Goal: Task Accomplishment & Management: Use online tool/utility

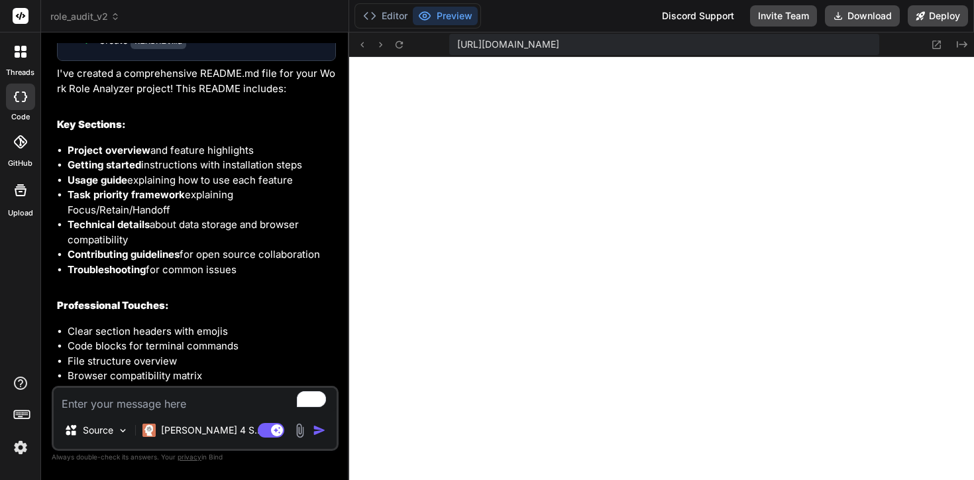
scroll to position [3793, 0]
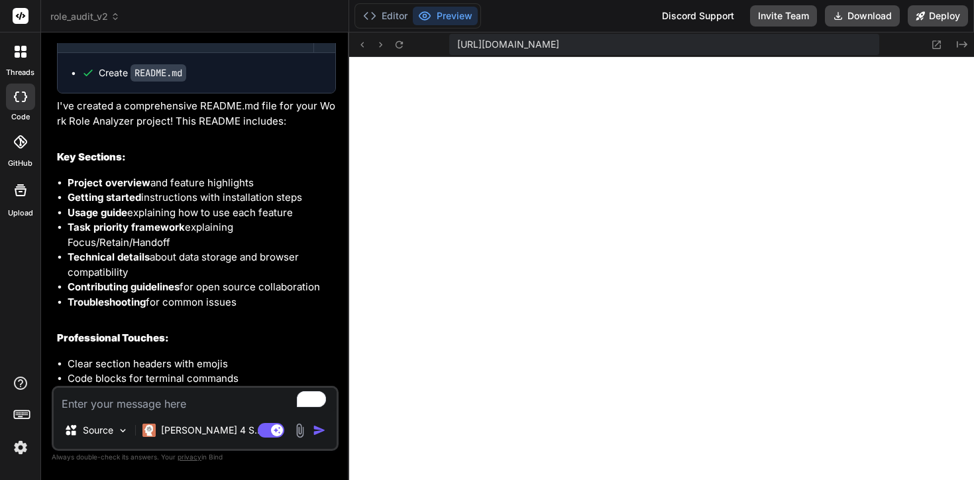
type textarea "x"
click at [148, 406] on textarea "To enrich screen reader interactions, please activate Accessibility in Grammarl…" at bounding box center [195, 399] width 283 height 24
type textarea "R"
type textarea "x"
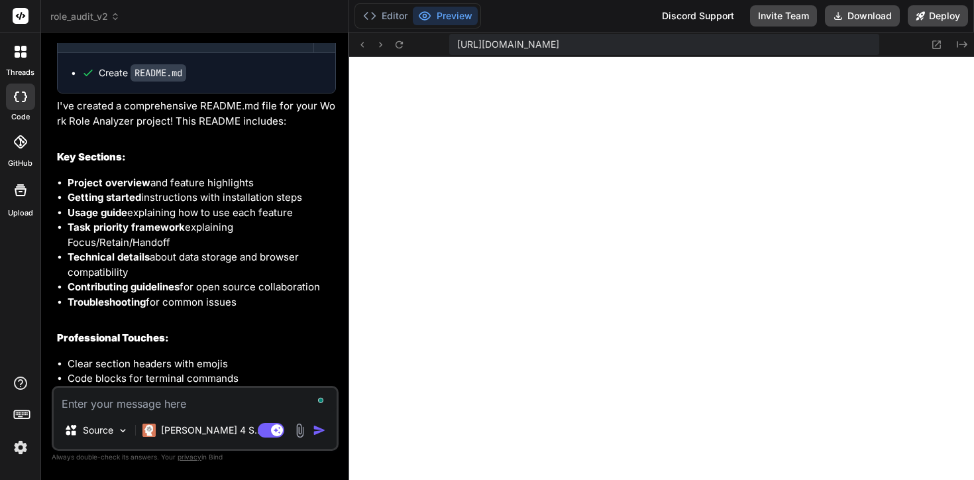
type textarea "C"
type textarea "x"
type textarea "Ch"
type textarea "x"
type textarea "Cha"
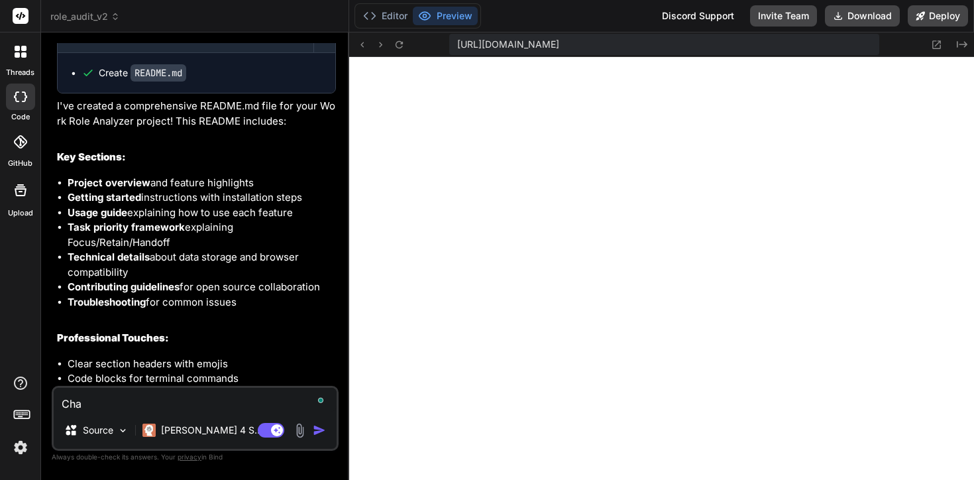
type textarea "x"
type textarea "[PERSON_NAME]"
type textarea "x"
type textarea "[PERSON_NAME]"
type textarea "x"
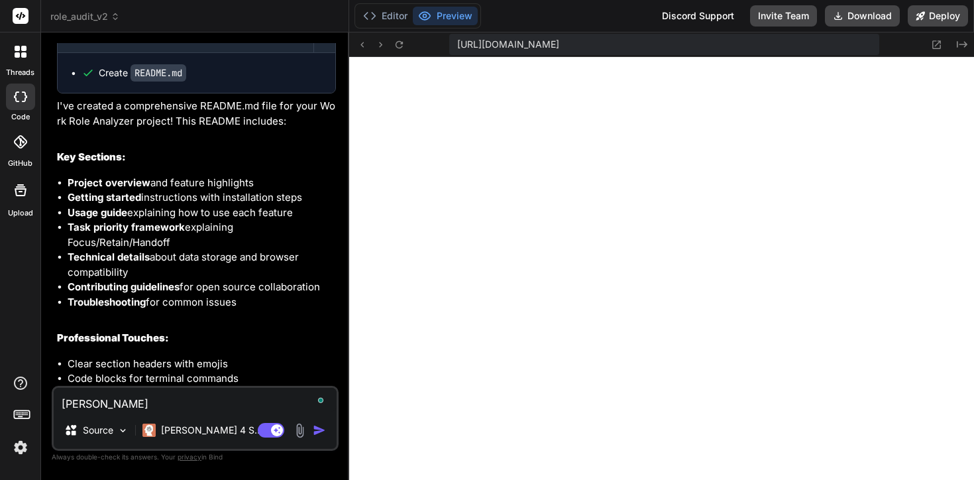
type textarea "Change"
type textarea "x"
type textarea "Change"
type textarea "x"
type textarea "Change t"
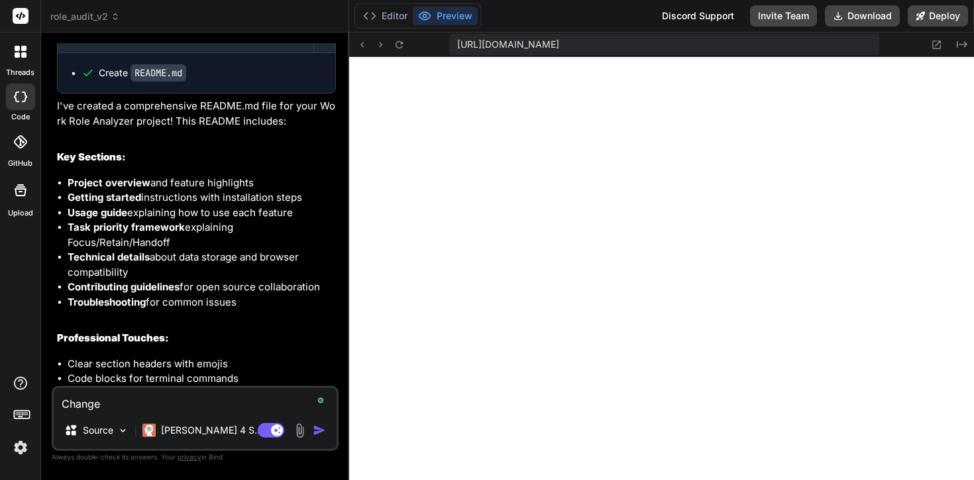
type textarea "x"
type textarea "Change th"
type textarea "x"
type textarea "Change the"
type textarea "x"
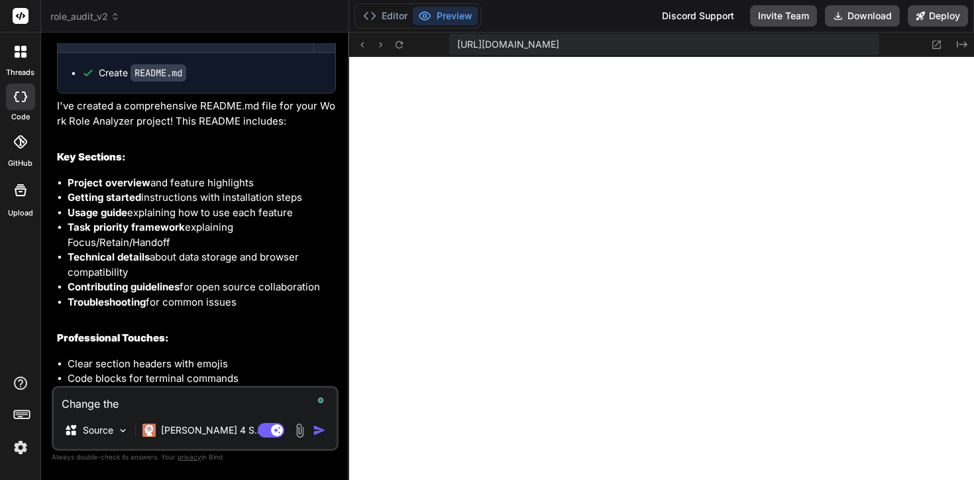
type textarea "Change the"
type textarea "x"
type textarea "Change the h"
type textarea "x"
type textarea "Change the he"
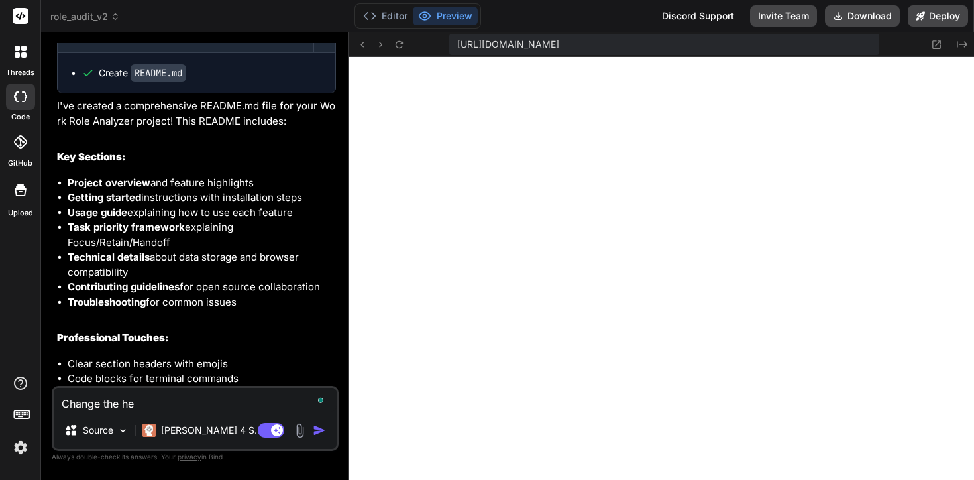
type textarea "x"
type textarea "Change the hea"
type textarea "x"
type textarea "Change the heas"
type textarea "x"
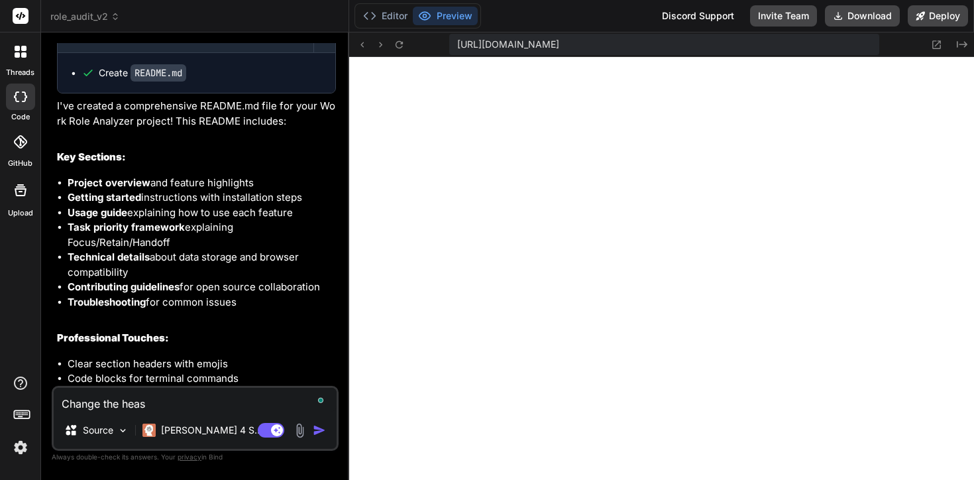
type textarea "Change the heasd"
type textarea "x"
type textarea "Change the heasde"
type textarea "x"
type textarea "Change the heasder"
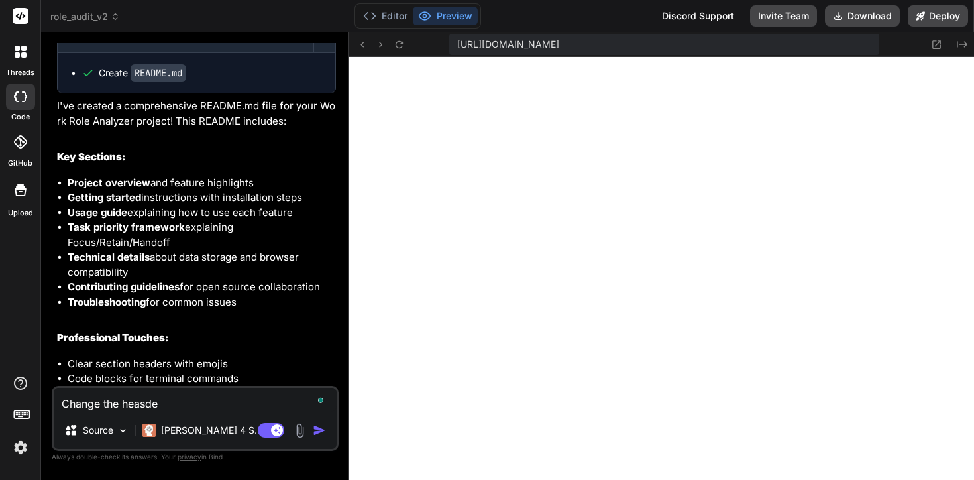
type textarea "x"
type textarea "Change the heasde"
type textarea "x"
type textarea "Change the heasd"
type textarea "x"
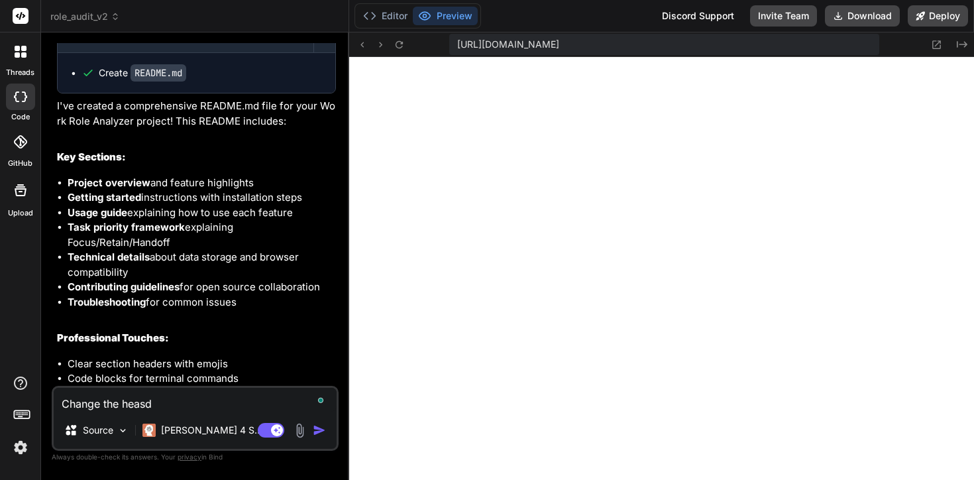
type textarea "Change the heas"
type textarea "x"
type textarea "Change the head"
type textarea "x"
type textarea "Change the heade"
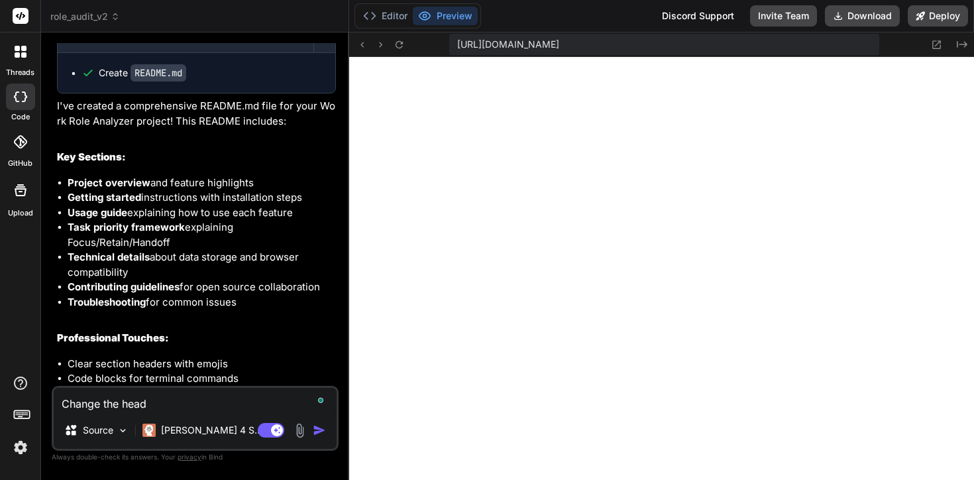
type textarea "x"
type textarea "Change the header"
type textarea "x"
type textarea "Change the header"
type textarea "x"
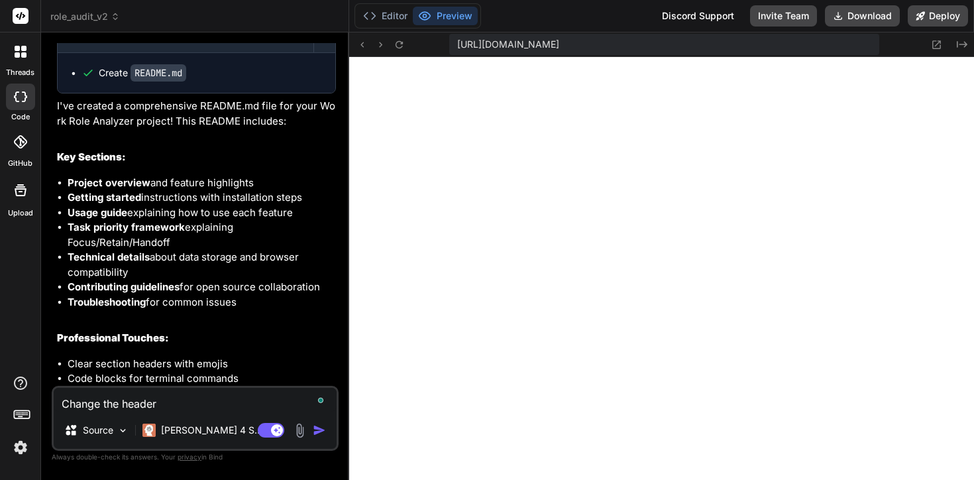
type textarea "Change the header f"
type textarea "x"
type textarea "Change the header fr"
type textarea "x"
type textarea "Change the header fro"
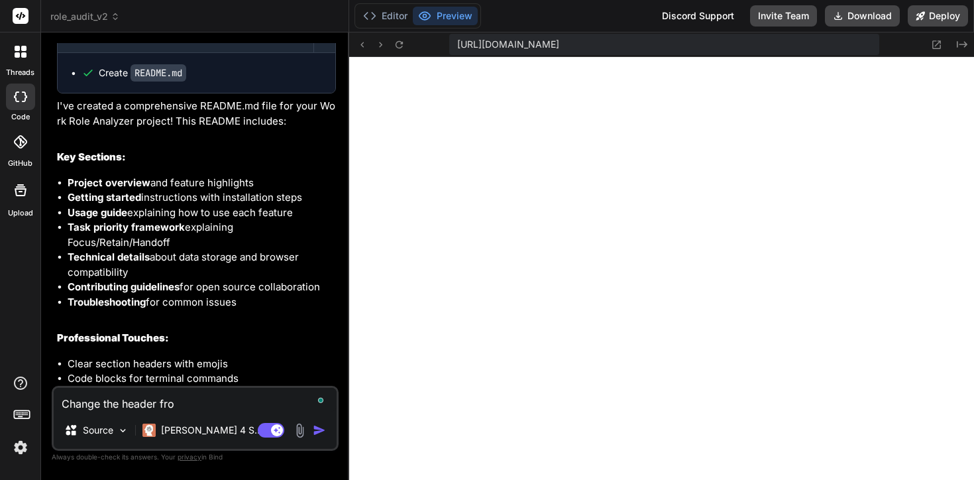
type textarea "x"
type textarea "Change the header from"
type textarea "x"
type textarea "Change the header from"
type textarea "x"
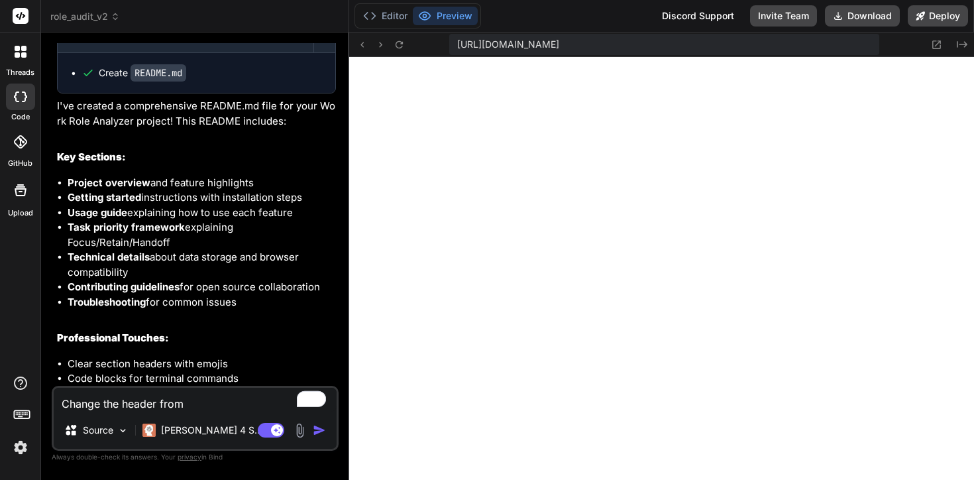
click at [218, 399] on textarea "Change the header from" at bounding box center [195, 399] width 283 height 24
paste textarea "Work Role Analyzer"
type textarea "Change the header from Work Role Analyzer"
type textarea "x"
type textarea "Change the header from Work Role Analyzer"
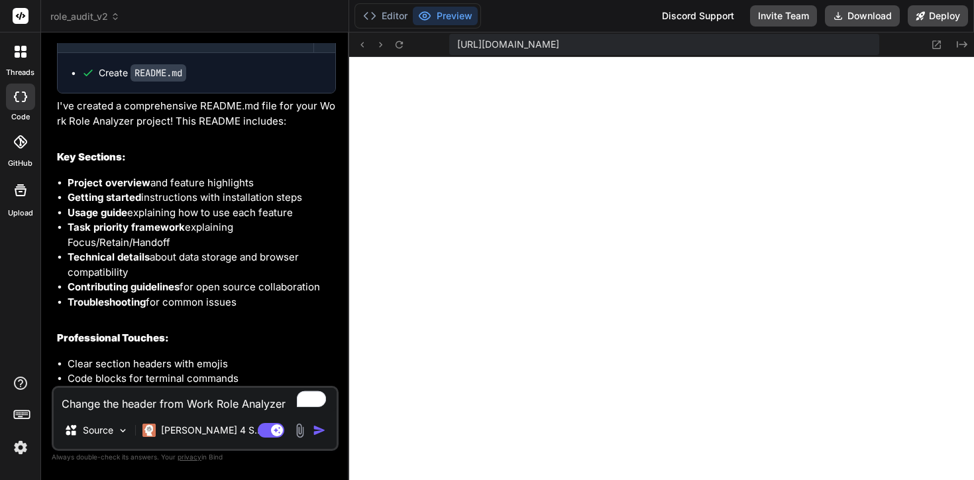
type textarea "x"
type textarea "Change the header from Work Role Analyzer t"
type textarea "x"
type textarea "Change the header from Work Role Analyzer to"
type textarea "x"
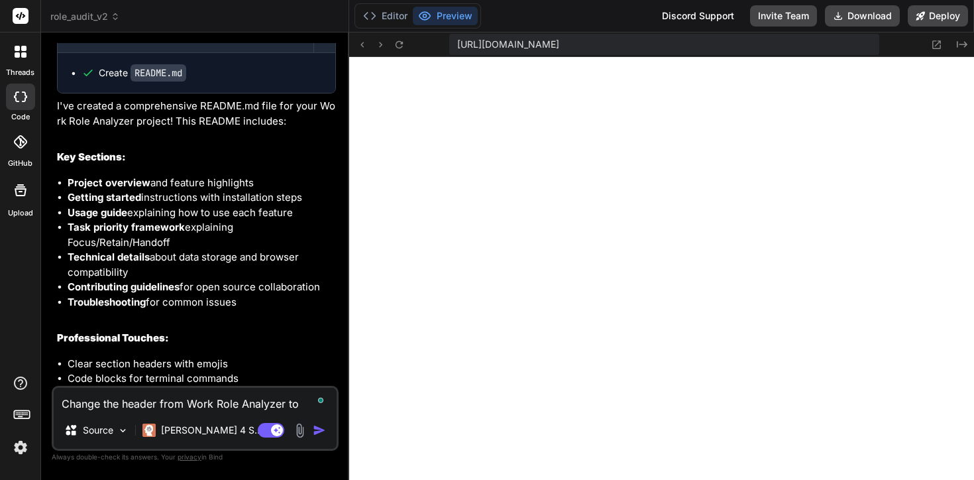
type textarea "Change the header from Work Role Analyzer to"
type textarea "x"
type textarea "Change the header from Work Role Analyzer to R"
type textarea "x"
type textarea "Change the header from Work Role Analyzer to Ro"
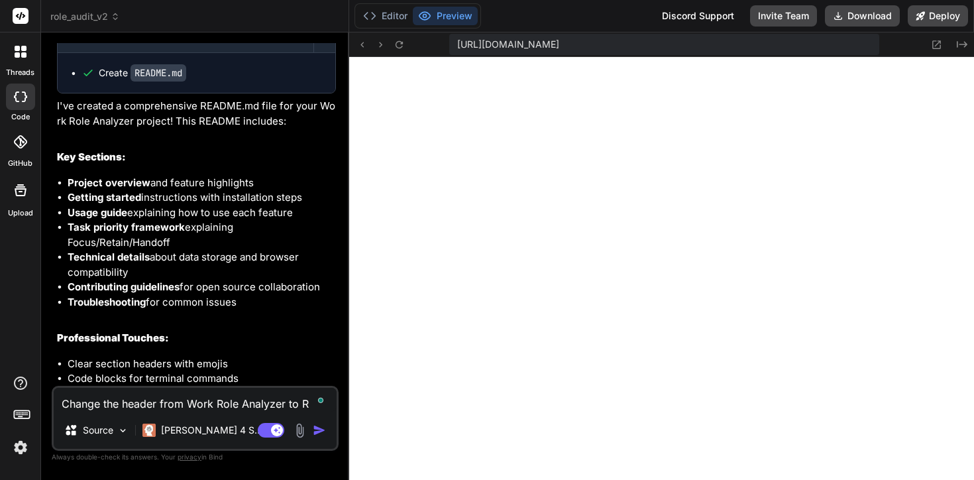
type textarea "x"
type textarea "Change the header from Work Role Analyzer to Rol"
type textarea "x"
type textarea "Change the header from Work Role Analyzer to Role"
type textarea "x"
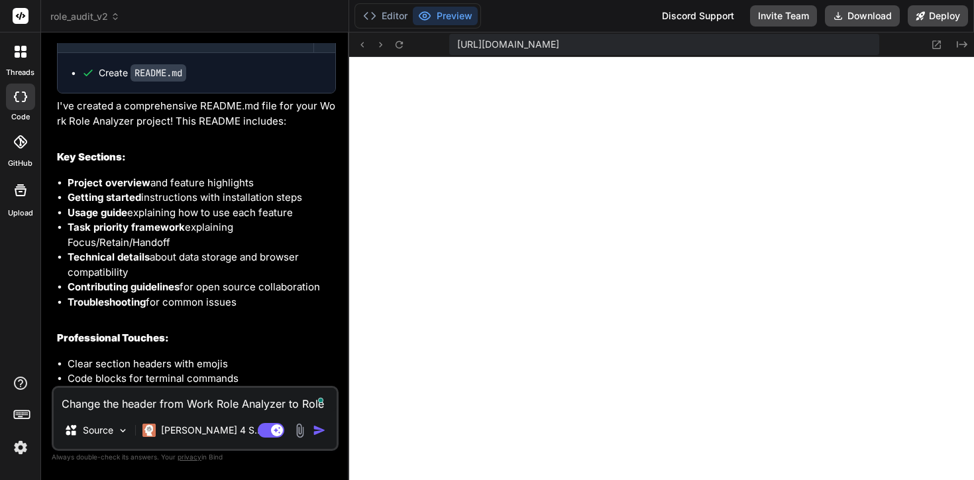
type textarea "Change the header from Work Role Analyzer to Role"
type textarea "x"
type textarea "Change the header from Work Role Analyzer to Role A"
type textarea "x"
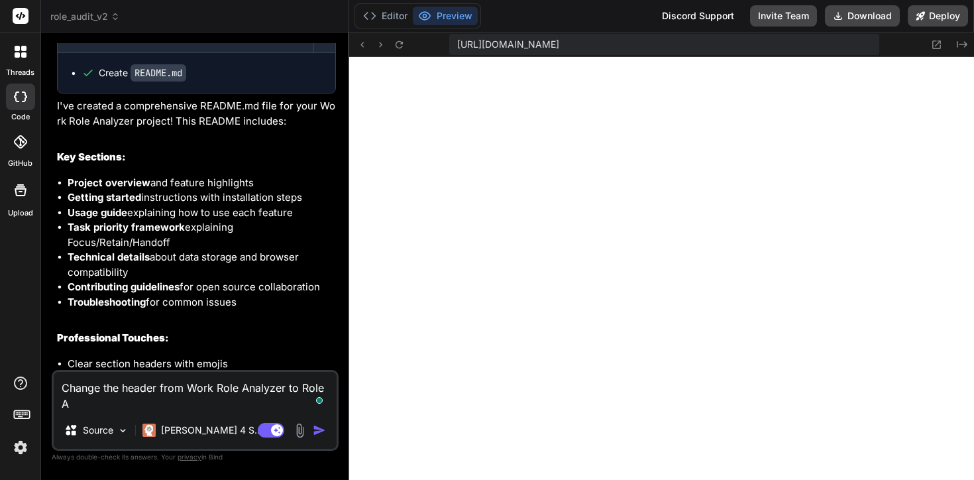
type textarea "Change the header from Work Role Analyzer to Role Au"
type textarea "x"
type textarea "Change the header from Work Role Analyzer to Role Aud"
type textarea "x"
type textarea "Change the header from Work Role Analyzer to Role Audi"
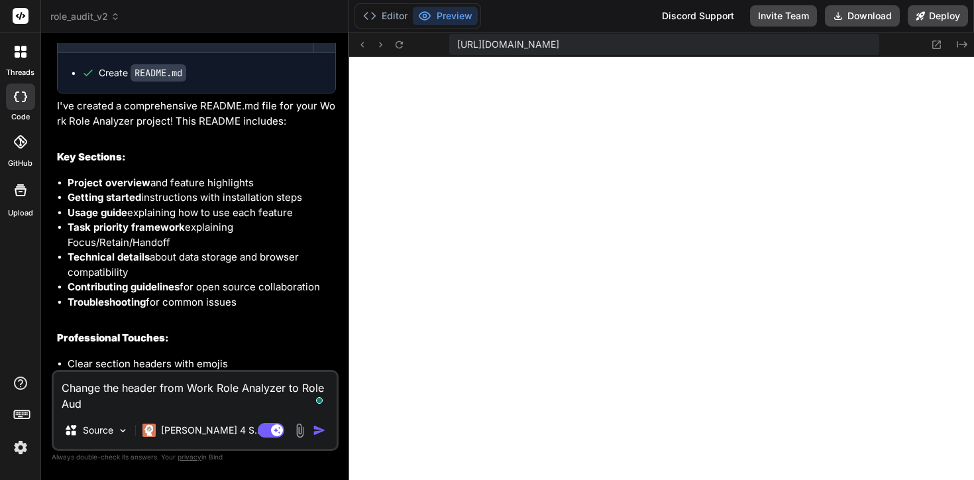
type textarea "x"
type textarea "Change the header from Work Role Analyzer to Role Audit"
type textarea "x"
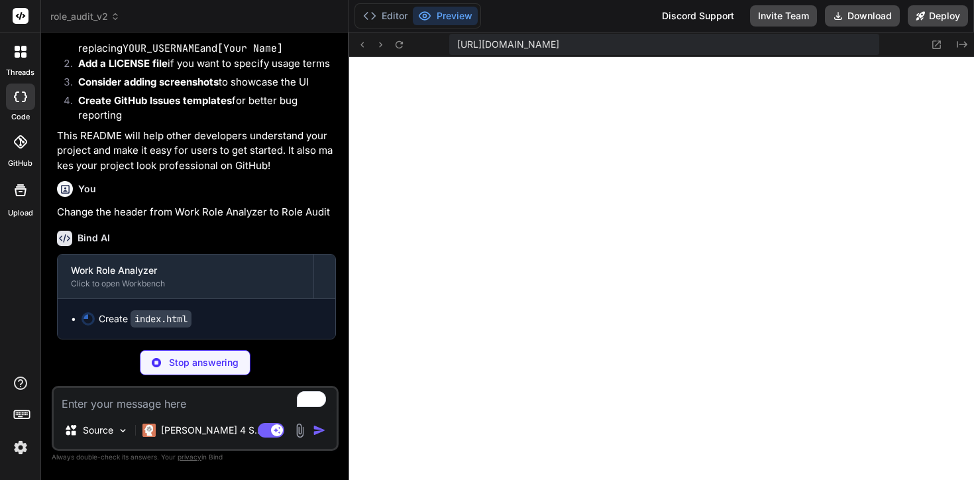
scroll to position [1422, 0]
type textarea "x"
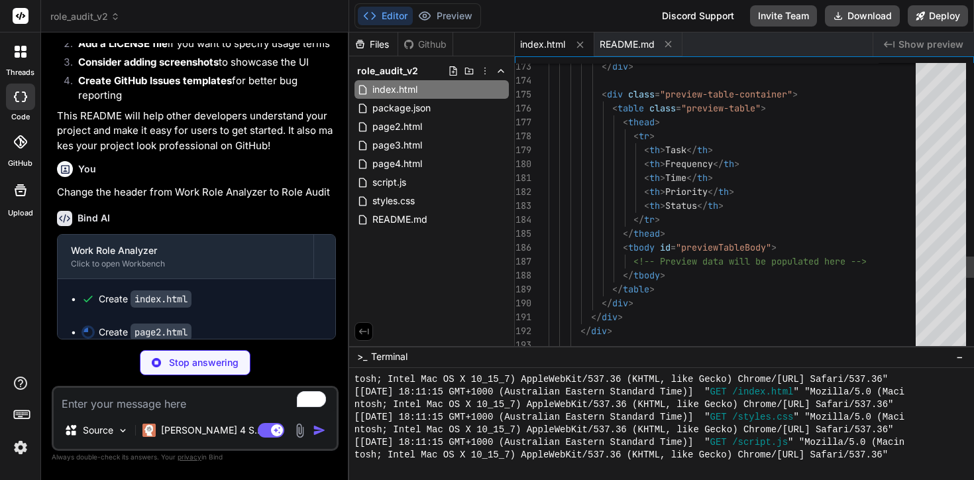
scroll to position [0, 0]
click at [922, 467] on div at bounding box center [655, 467] width 603 height 13
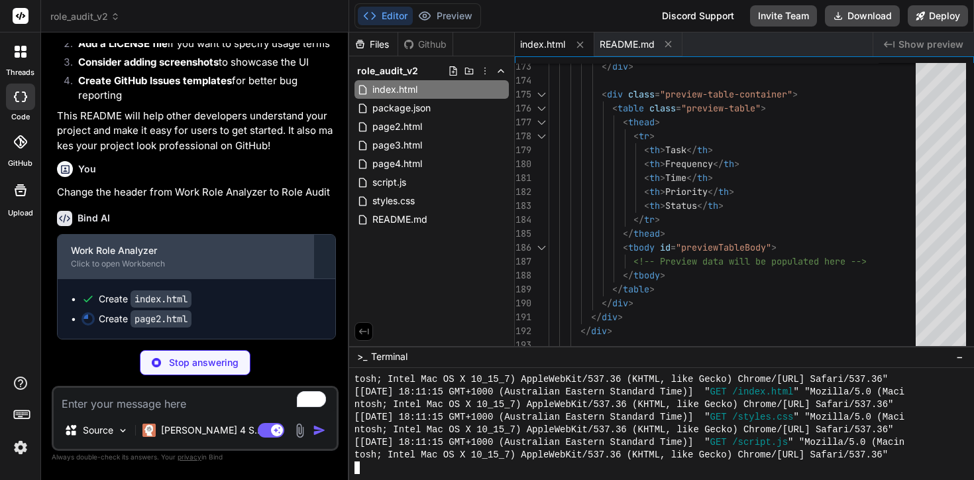
scroll to position [4413, 0]
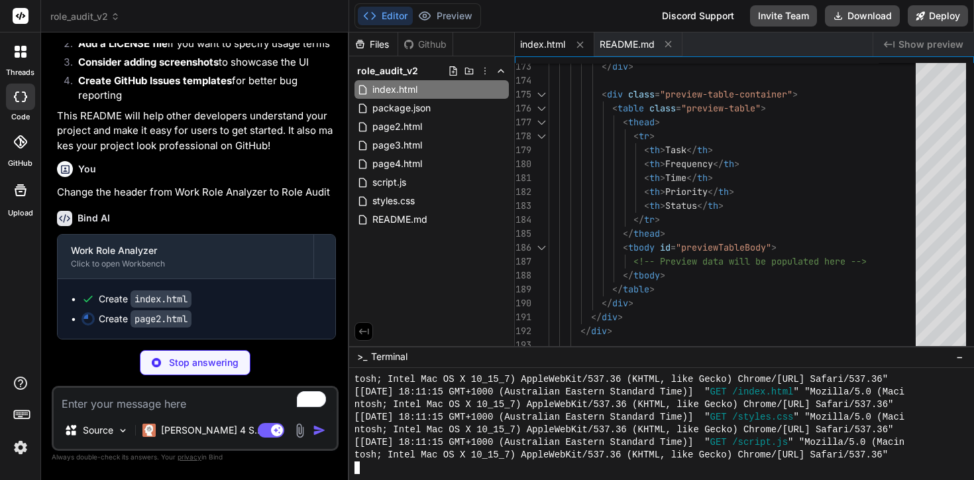
type textarea "x"
type textarea "<script src="script.js"></script> <script> document.addEventListener('DOMConten…"
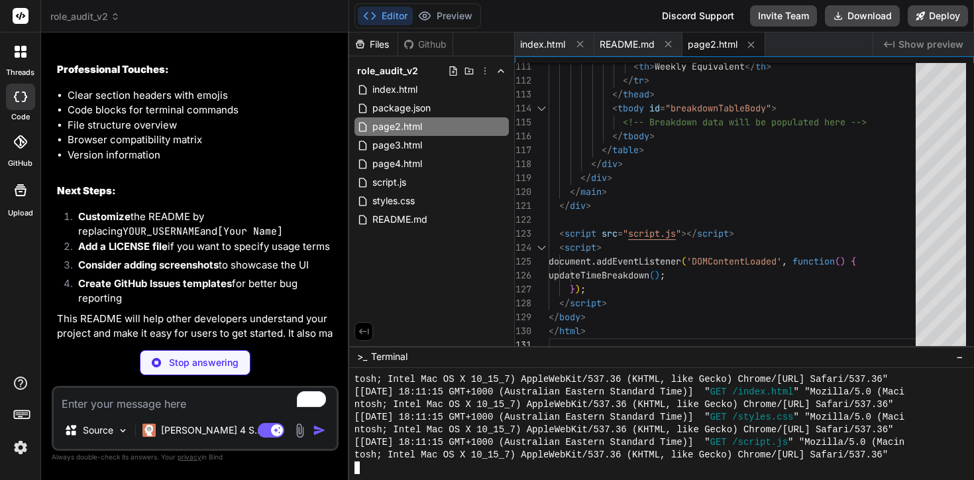
scroll to position [4049, 0]
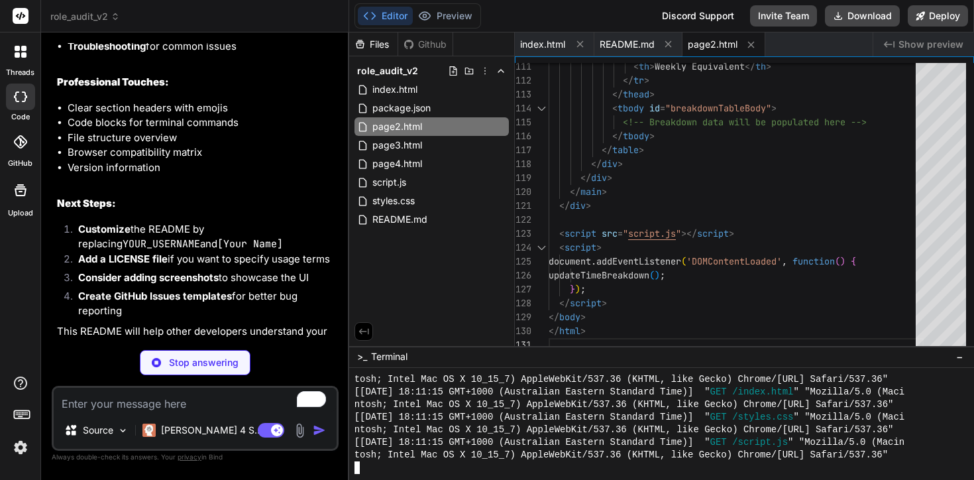
type textarea "x"
type textarea "generateOptimizationRecommendations(); }); </script> </body> </html>"
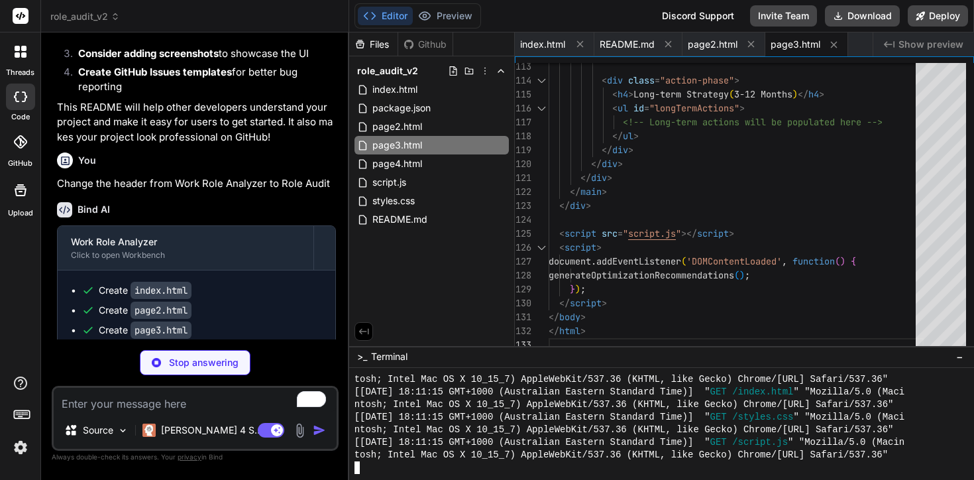
scroll to position [4452, 0]
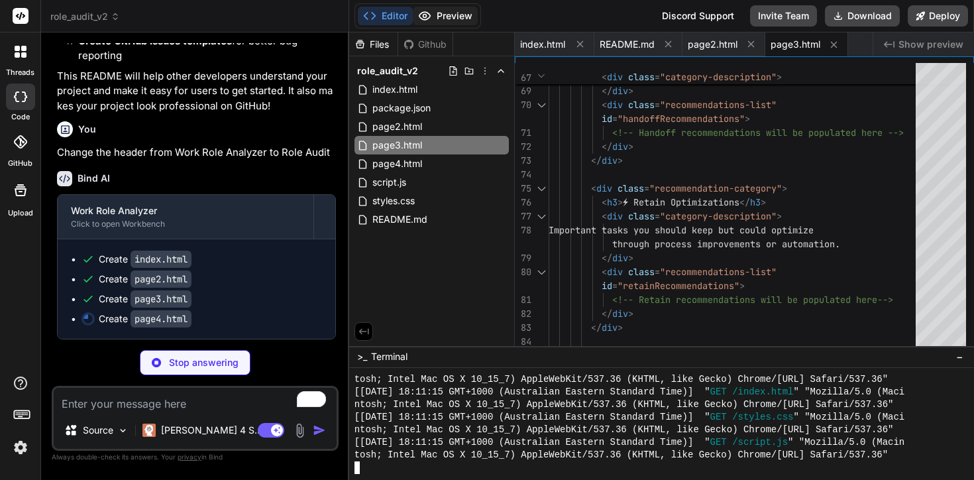
click at [465, 18] on button "Preview" at bounding box center [445, 16] width 65 height 19
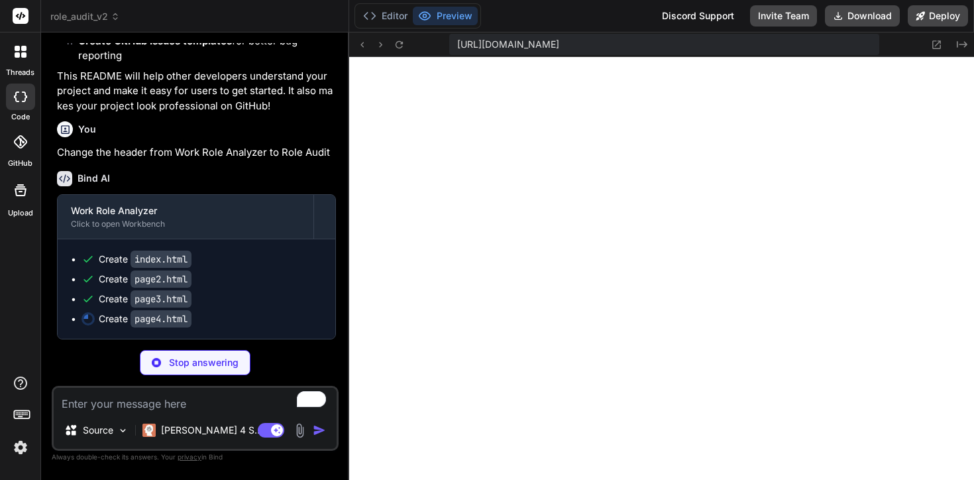
scroll to position [1498, 0]
type textarea "x"
type textarea "</body> </html>"
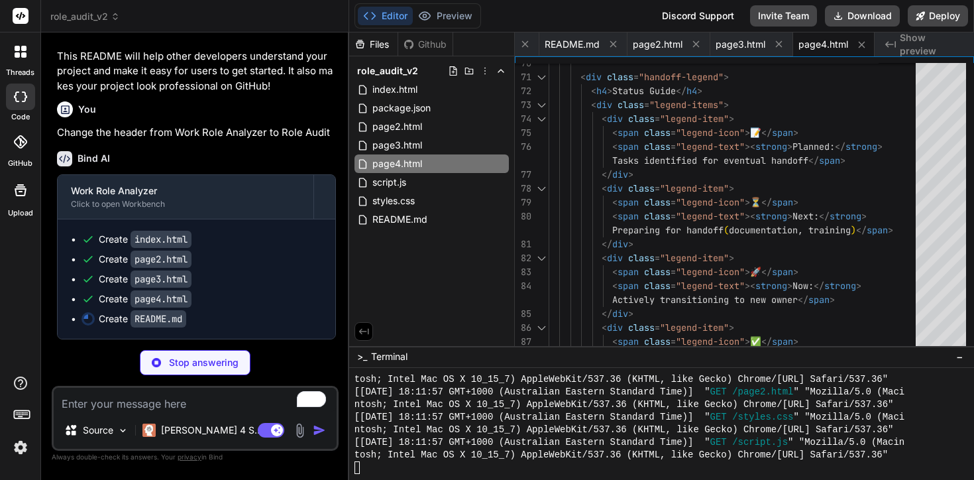
scroll to position [4472, 0]
type textarea "x"
type textarea "2. Create a new Issue with detailed description 3. Include browser information …"
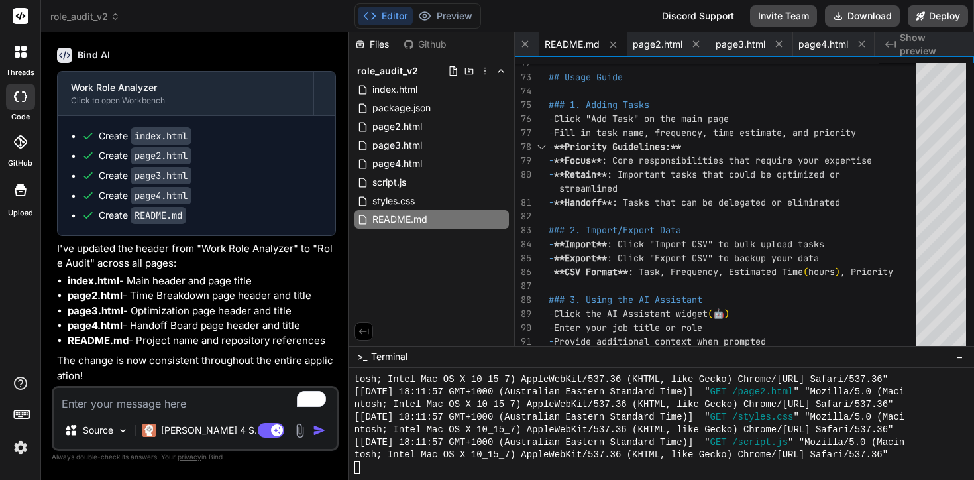
scroll to position [4575, 0]
click at [460, 17] on button "Preview" at bounding box center [445, 16] width 65 height 19
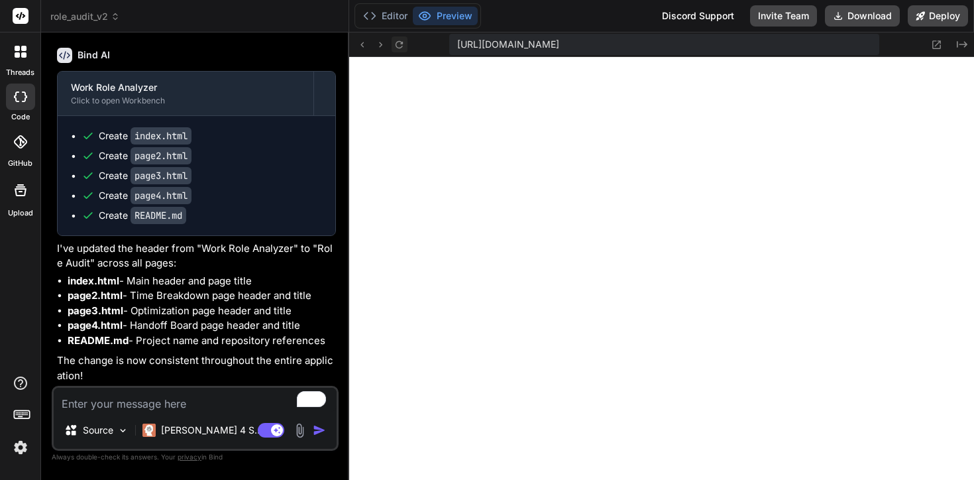
click at [402, 48] on icon at bounding box center [398, 44] width 11 height 11
type textarea "x"
click at [146, 401] on textarea "To enrich screen reader interactions, please activate Accessibility in Grammarl…" at bounding box center [195, 399] width 283 height 24
type textarea "I"
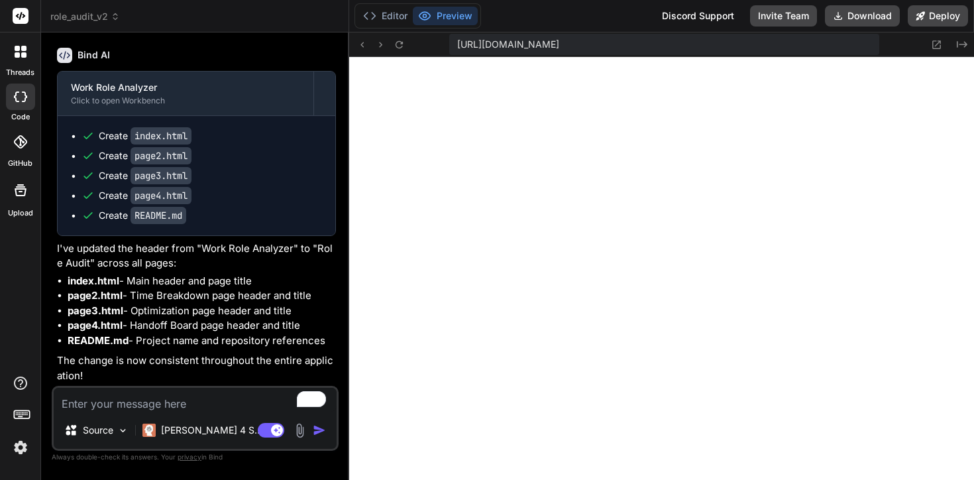
type textarea "x"
type textarea "I"
type textarea "x"
type textarea "I w"
type textarea "x"
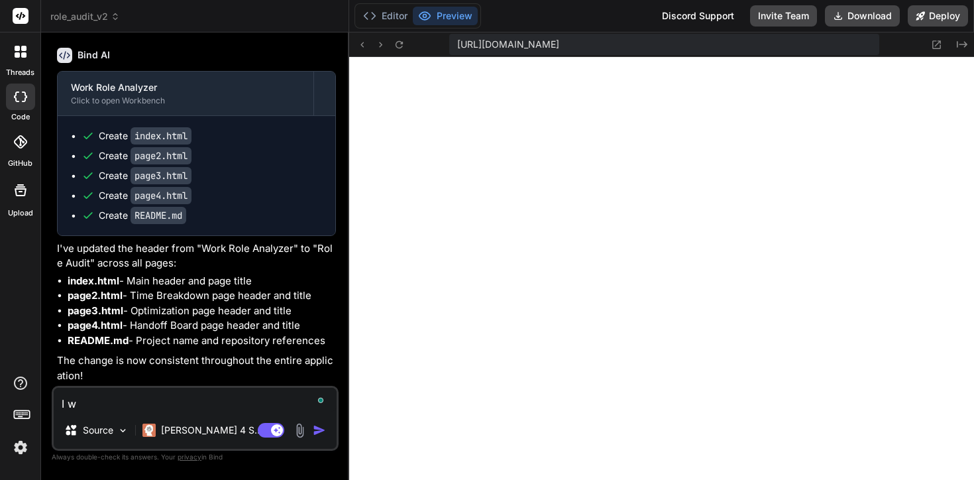
type textarea "I wa"
type textarea "x"
type textarea "I wan"
type textarea "x"
type textarea "I want"
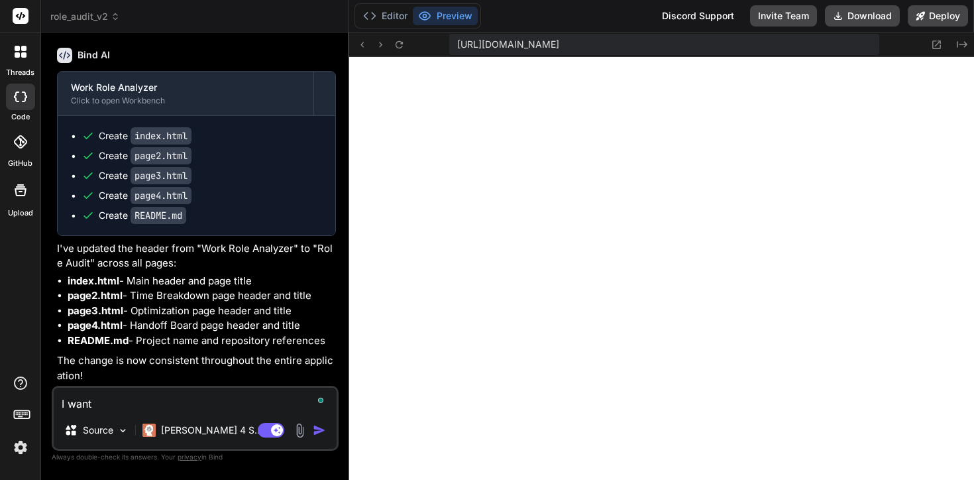
type textarea "x"
type textarea "I wantt"
type textarea "x"
type textarea "I want"
type textarea "x"
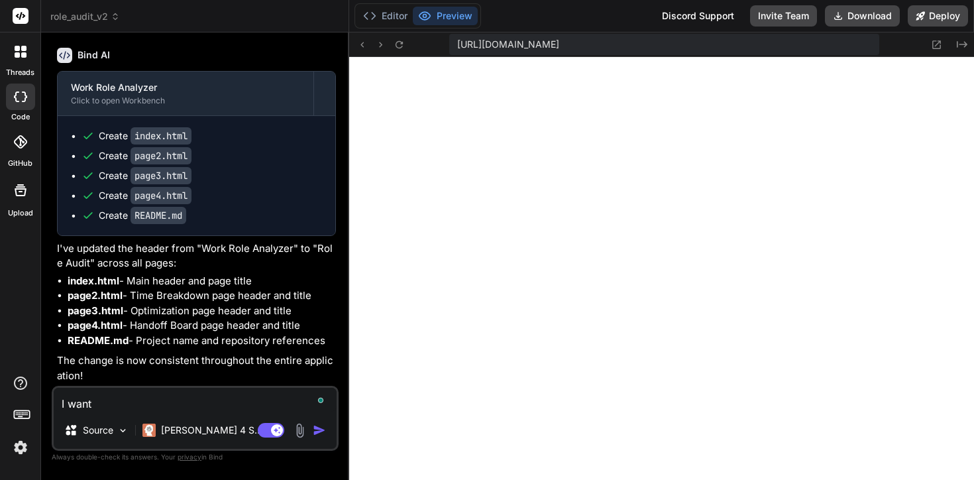
type textarea "I want"
type textarea "x"
type textarea "I want t"
type textarea "x"
type textarea "I want to"
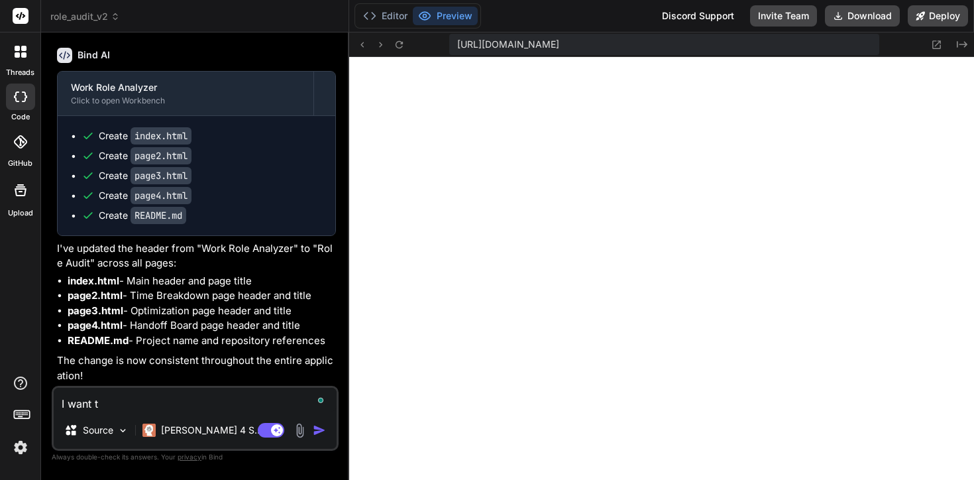
type textarea "x"
type textarea "I want to"
type textarea "x"
type textarea "I want to c"
type textarea "x"
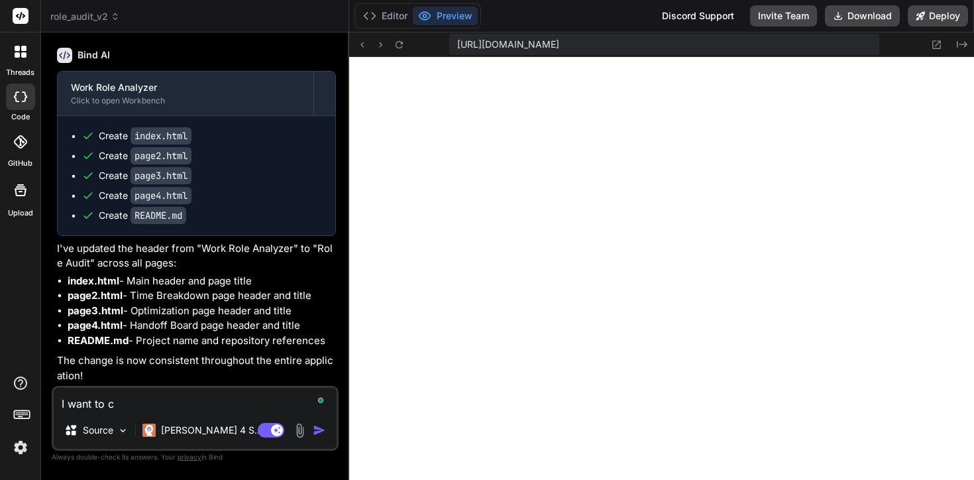
type textarea "I want to cr"
type textarea "x"
type textarea "I want to cre"
type textarea "x"
type textarea "I want to crea"
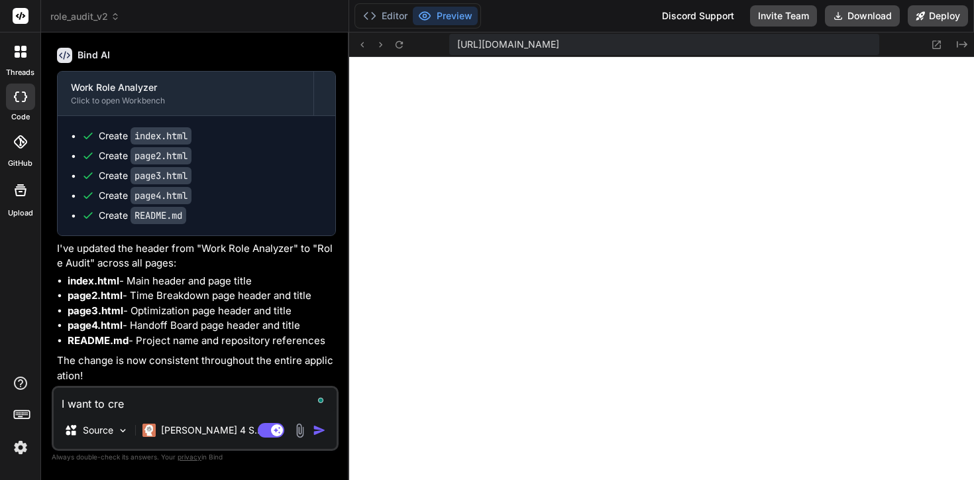
type textarea "x"
type textarea "I want to creat"
type textarea "x"
type textarea "I want to create"
type textarea "x"
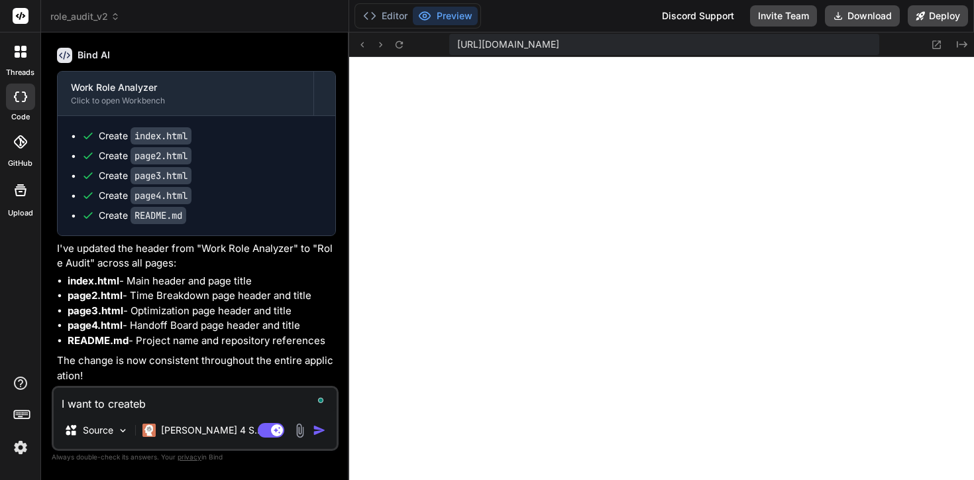
type textarea "I want to createb"
type textarea "x"
type textarea "I want to createb a"
type textarea "x"
type textarea "I want to createb a"
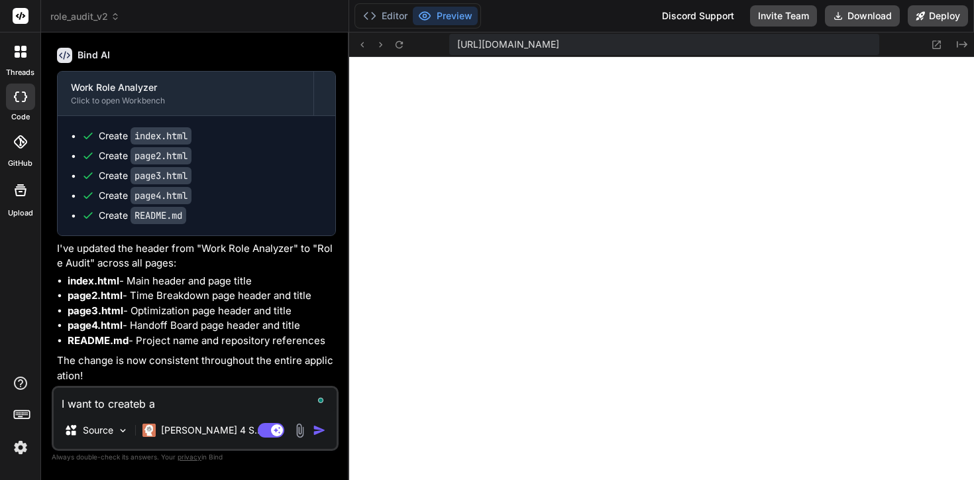
type textarea "x"
type textarea "I want to createb a"
type textarea "x"
type textarea "I want to createb"
type textarea "x"
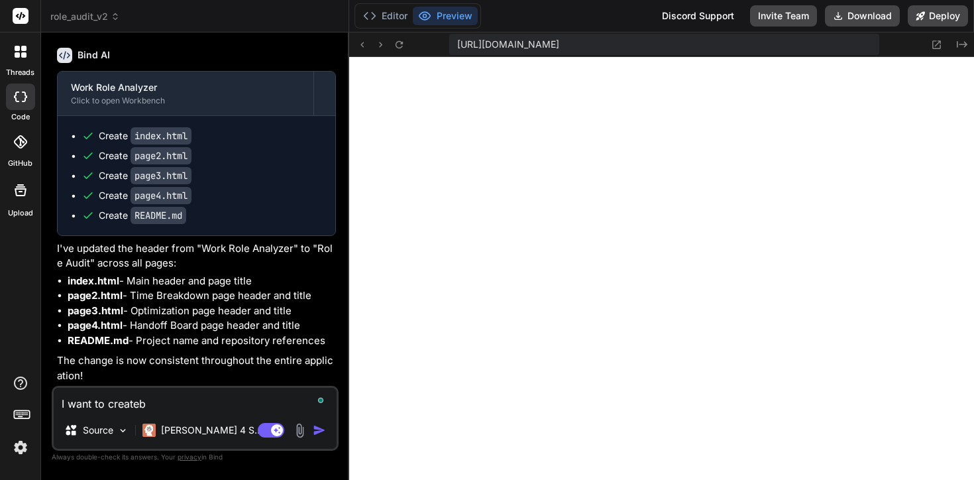
type textarea "I want to createb"
type textarea "x"
type textarea "I want to create"
type textarea "x"
type textarea "I want to create"
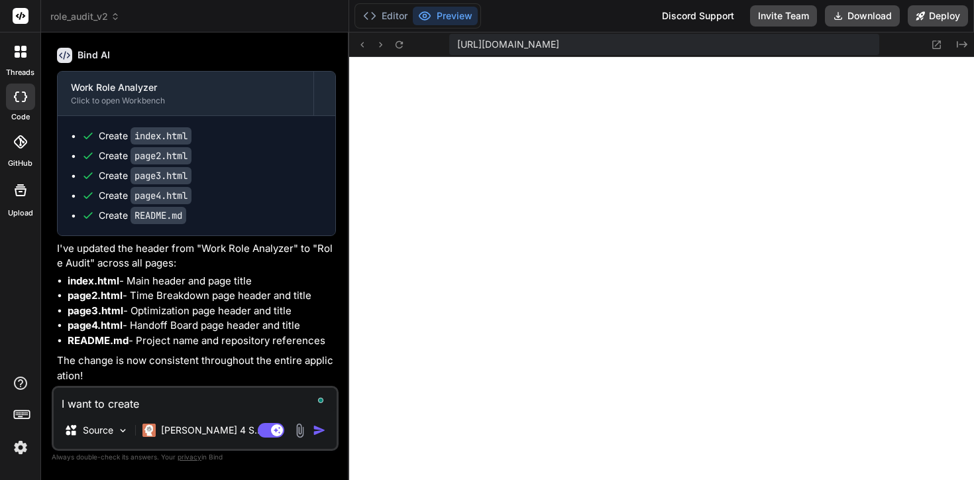
type textarea "x"
type textarea "I want to create a"
type textarea "x"
type textarea "I want to create a"
type textarea "x"
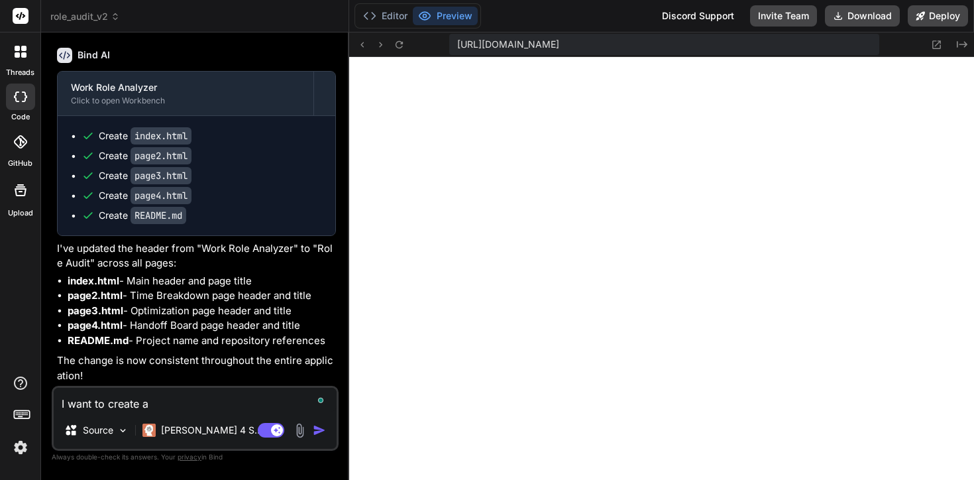
type textarea "I want to create a d"
type textarea "x"
type textarea "I want to create a da"
type textarea "x"
type textarea "I want to create a dat"
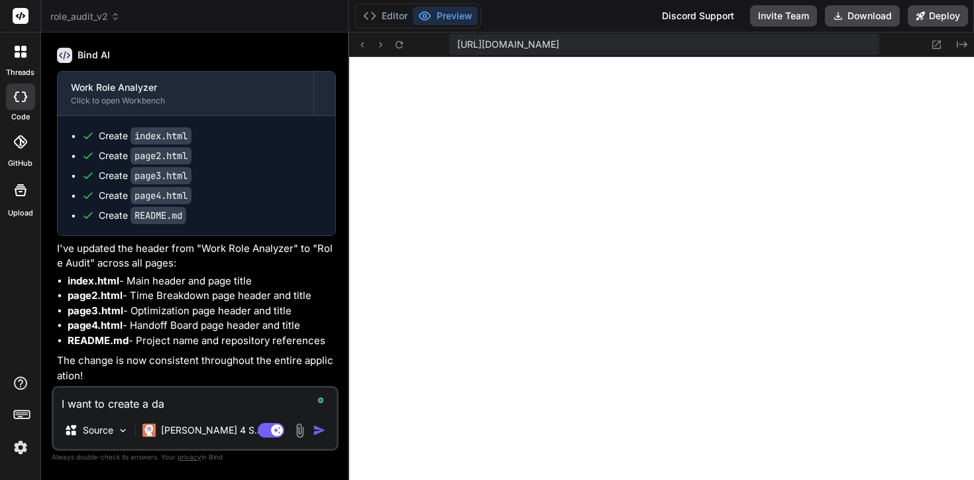
type textarea "x"
type textarea "I want to create a data"
type textarea "x"
type textarea "I want to create a datav"
type textarea "x"
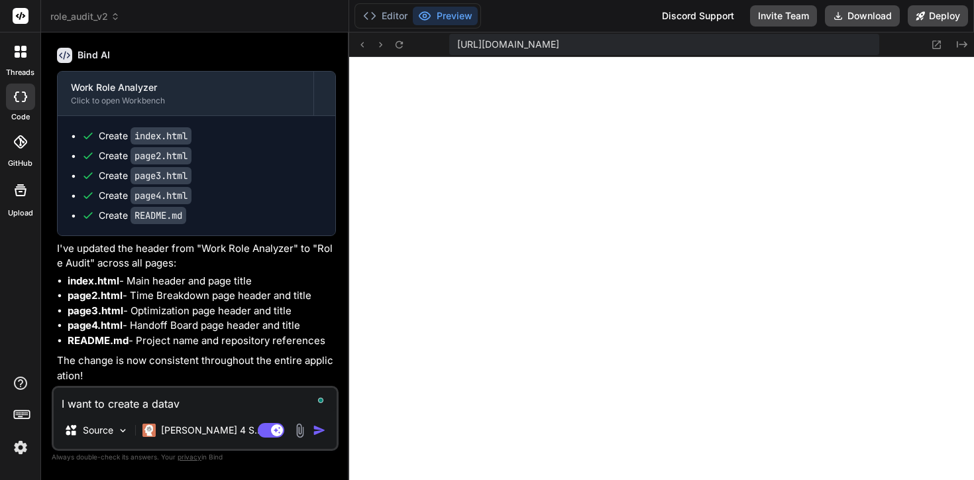
type textarea "I want to create a datava"
type textarea "x"
type textarea "I want to create a datavas"
type textarea "x"
type textarea "I want to create a datavase"
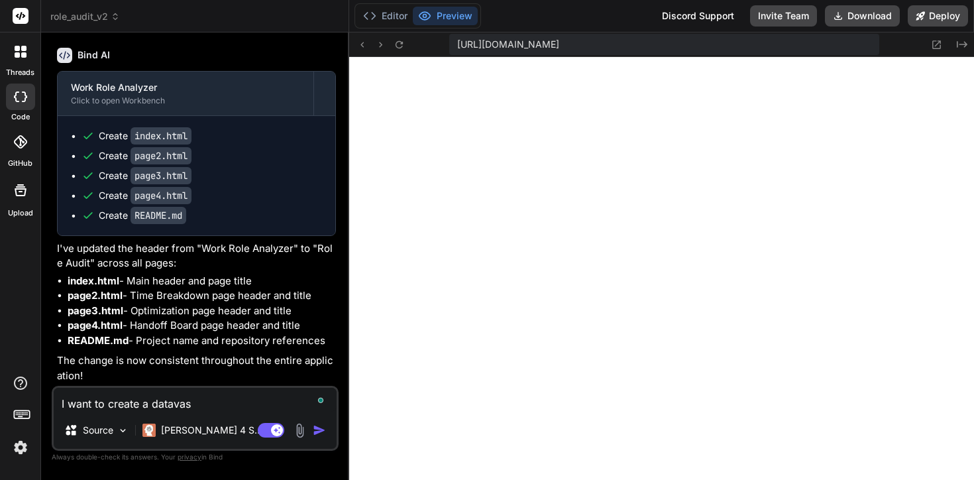
type textarea "x"
type textarea "I want to create a datavase"
type textarea "x"
type textarea "I want to create a datavase"
type textarea "x"
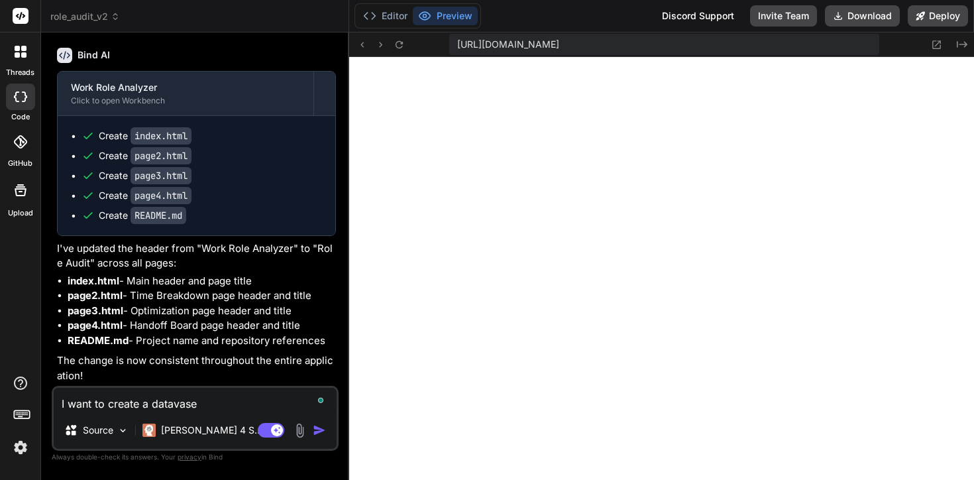
type textarea "I want to create a datavas"
type textarea "x"
type textarea "I want to create a datava"
type textarea "x"
type textarea "I want to create a datav"
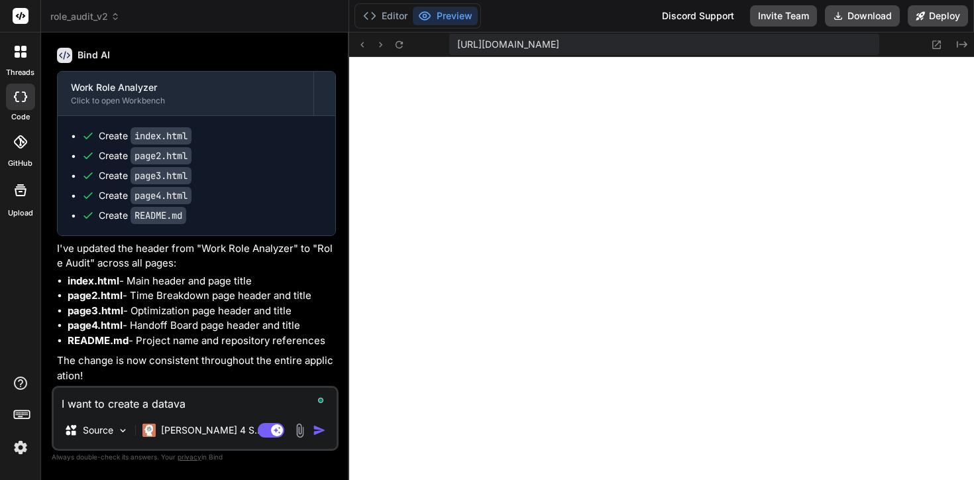
type textarea "x"
type textarea "I want to create a data"
type textarea "x"
type textarea "I want to create a datab"
type textarea "x"
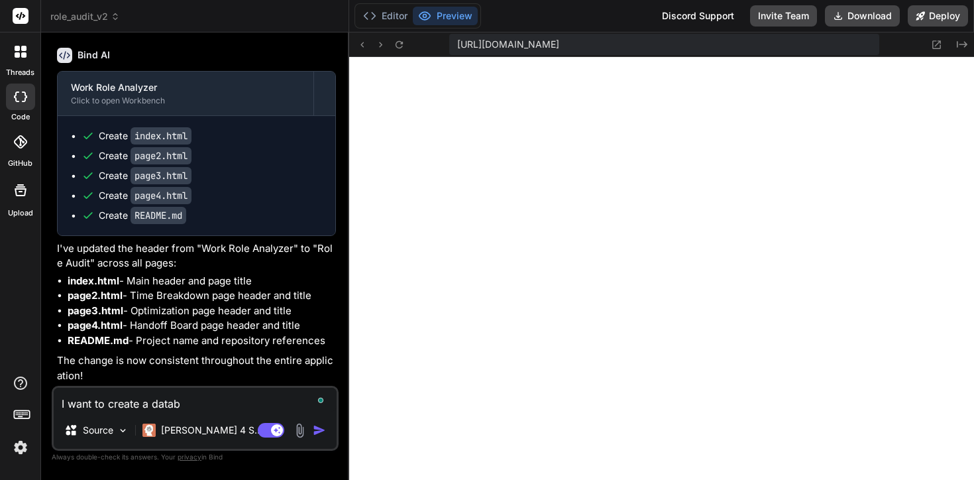
type textarea "I want to create a databa"
type textarea "x"
type textarea "I want to create a databas"
type textarea "x"
type textarea "I want to create a database"
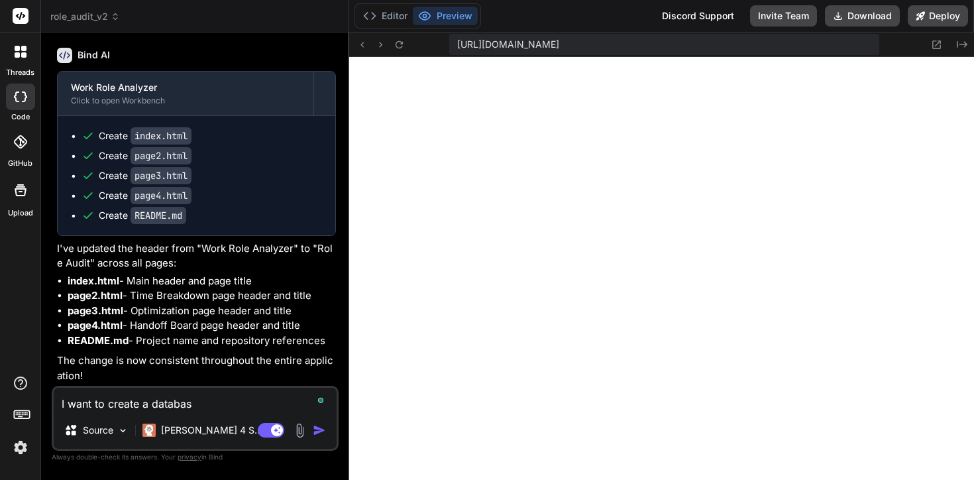
type textarea "x"
type textarea "I want to create a database"
click at [133, 405] on textarea "To enrich screen reader interactions, please activate Accessibility in Grammarl…" at bounding box center [195, 399] width 283 height 24
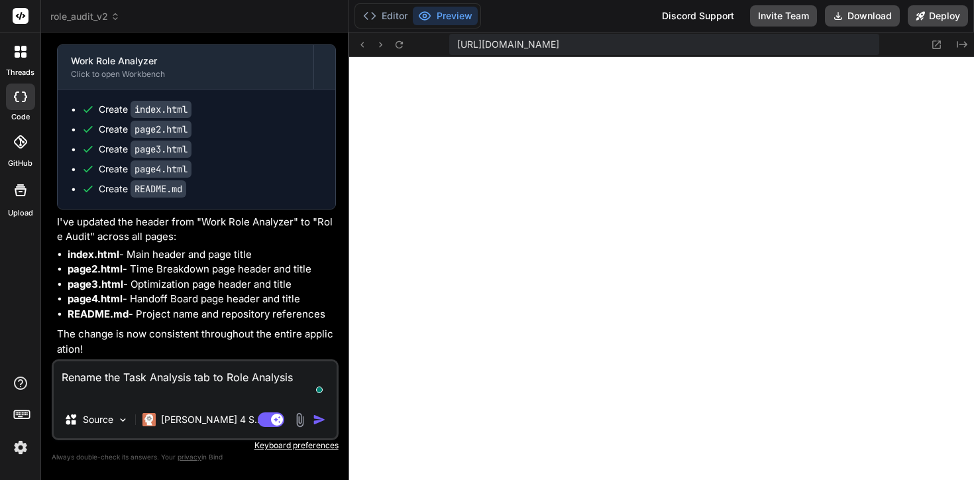
click at [79, 387] on textarea "Rename the Task Analysis tab to Role Analysis" at bounding box center [195, 381] width 283 height 40
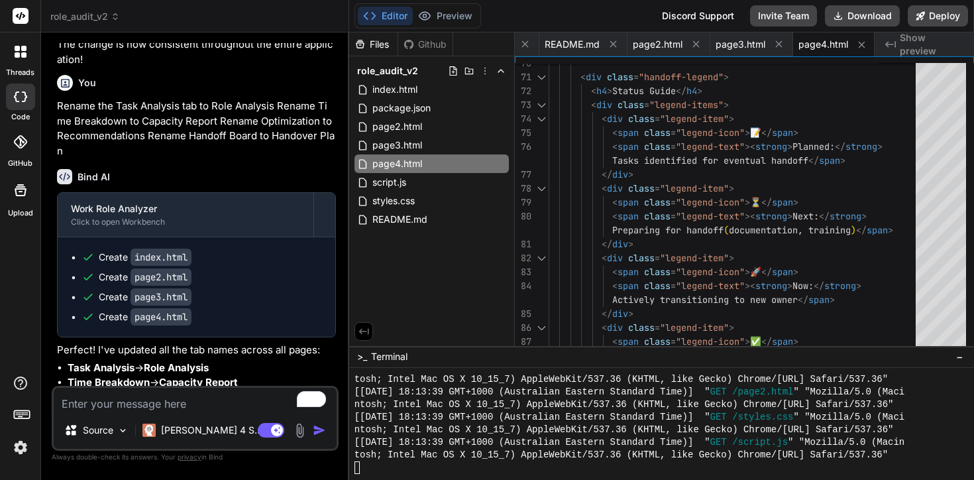
scroll to position [5031, 0]
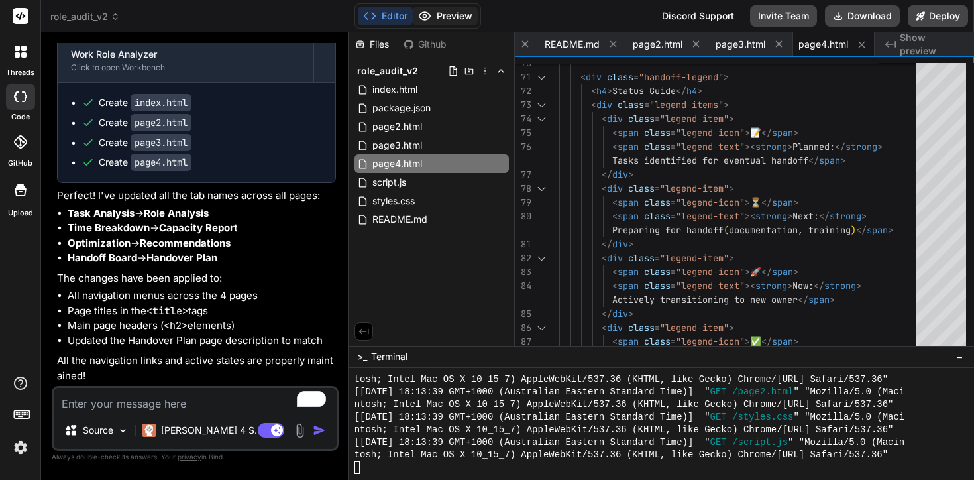
click at [456, 23] on button "Preview" at bounding box center [445, 16] width 65 height 19
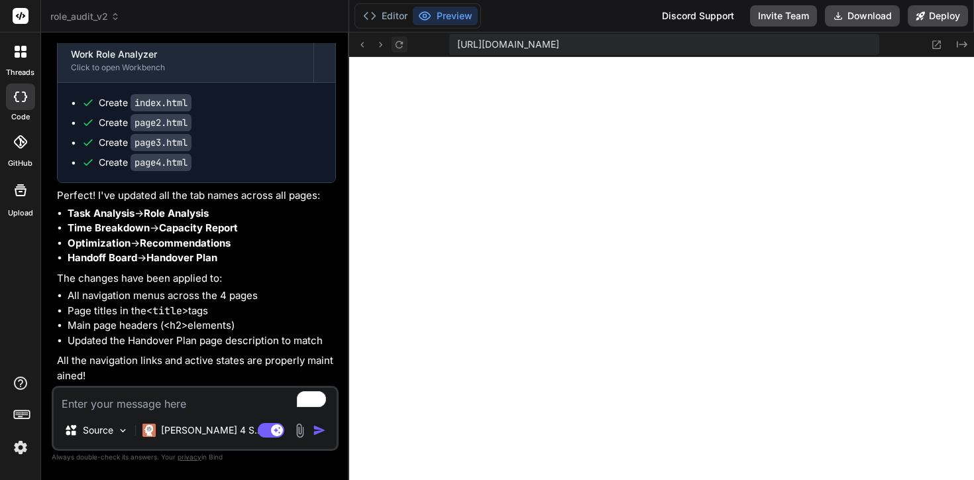
click at [395, 48] on icon at bounding box center [398, 44] width 11 height 11
click at [101, 407] on textarea "To enrich screen reader interactions, please activate Accessibility in Grammarl…" at bounding box center [195, 399] width 283 height 24
click at [108, 404] on textarea "To enrich screen reader interactions, please activate Accessibility in Grammarl…" at bounding box center [195, 399] width 283 height 24
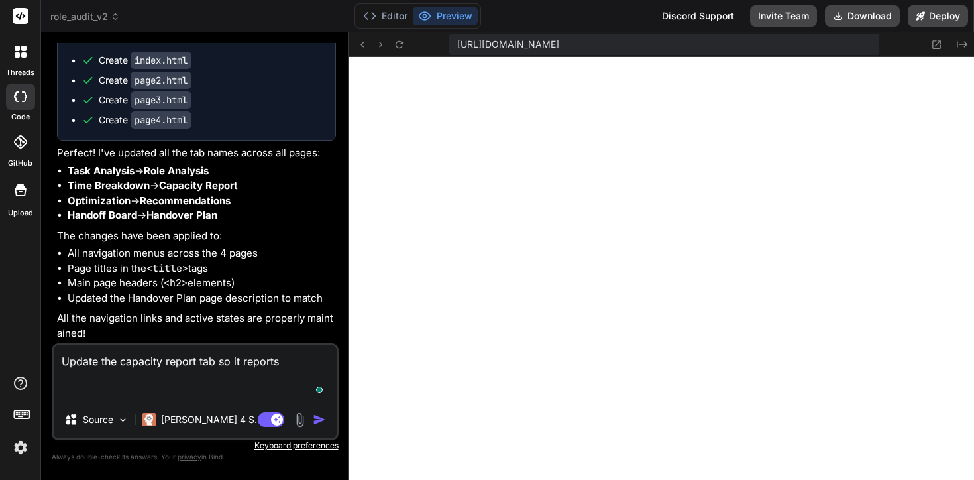
paste textarea "Status Annual hours Weekly hours % of role Focus 737 15.0 38% Retain 1,051 20.0…"
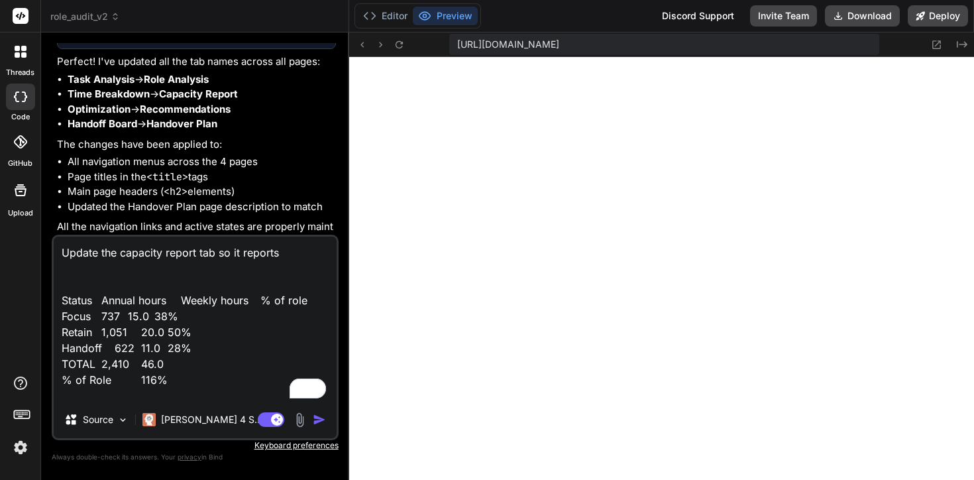
click at [115, 282] on textarea "Update the capacity report tab so it reports Status Annual hours Weekly hours %…" at bounding box center [195, 318] width 283 height 164
drag, startPoint x: 150, startPoint y: 287, endPoint x: 58, endPoint y: 283, distance: 91.5
click at [58, 283] on textarea "Update the capacity report tab so it reports Total [PERSON_NAME] Status Annual …" at bounding box center [195, 318] width 283 height 164
click at [295, 257] on textarea "Update the capacity report tab so it reports Total [PERSON_NAME] Status Annual …" at bounding box center [195, 318] width 283 height 164
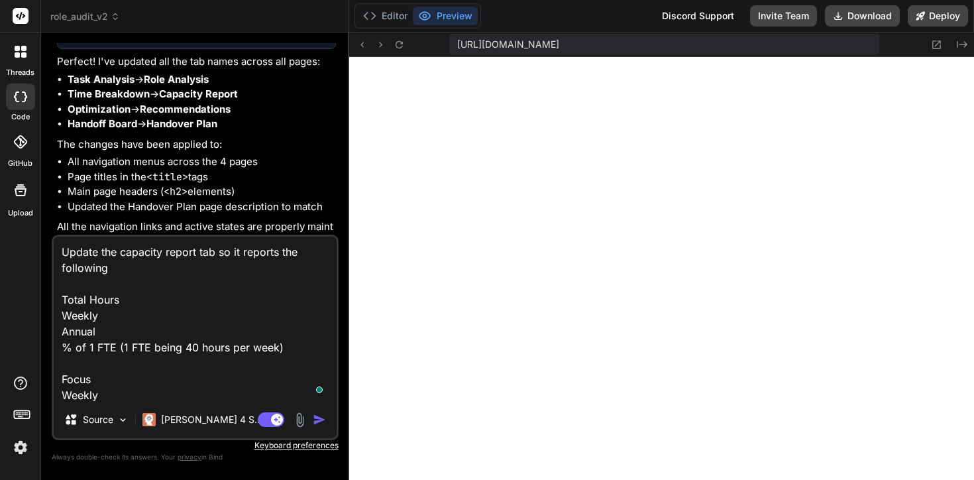
scroll to position [38, 0]
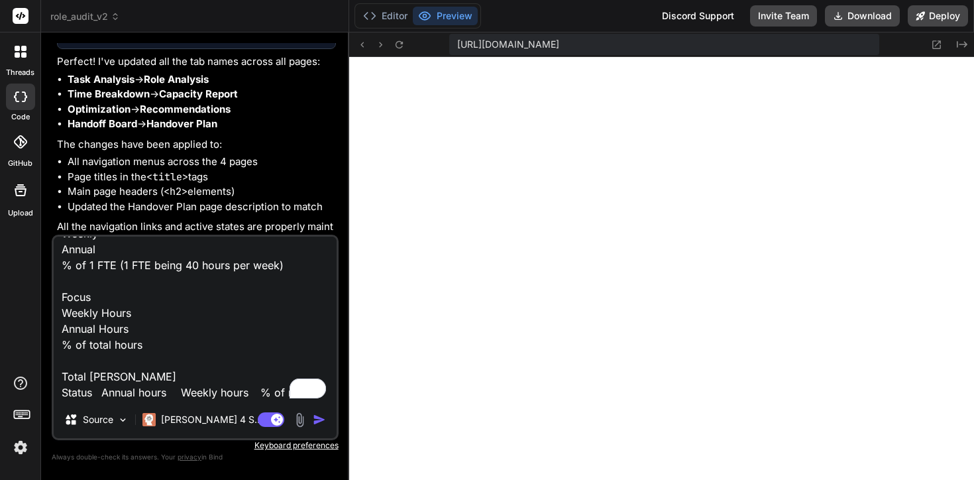
drag, startPoint x: 125, startPoint y: 358, endPoint x: 61, endPoint y: 301, distance: 84.9
click at [61, 301] on textarea "Update the capacity report tab so it reports the following Total Hours Weekly A…" at bounding box center [195, 318] width 283 height 164
click at [76, 362] on textarea "Update the capacity report tab so it reports the following Total Hours Weekly A…" at bounding box center [195, 318] width 283 height 164
paste textarea "Focus Weekly Hours Annual Hours % of total hours"
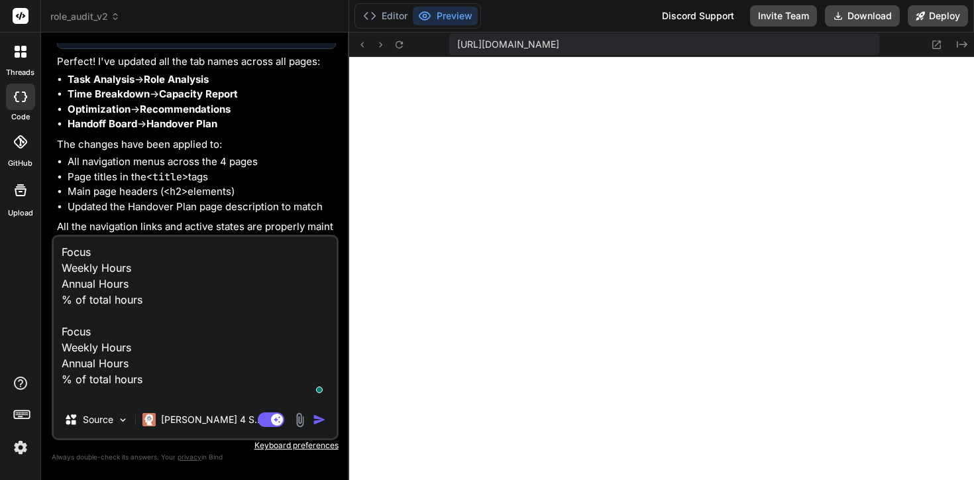
click at [69, 332] on textarea "Update the capacity report tab so it reports the following Total Hours Weekly A…" at bounding box center [195, 318] width 283 height 164
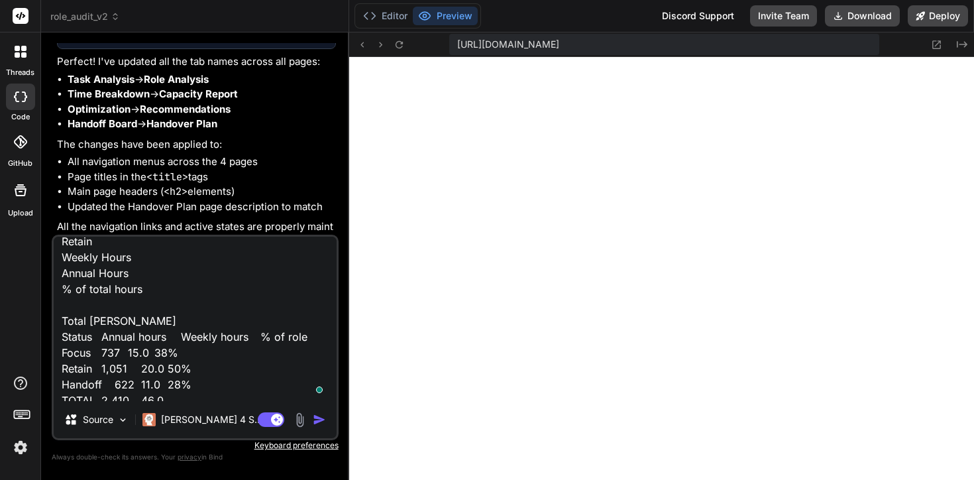
click at [90, 306] on textarea "Update the capacity report tab so it reports the following Total Hours Weekly A…" at bounding box center [195, 318] width 283 height 164
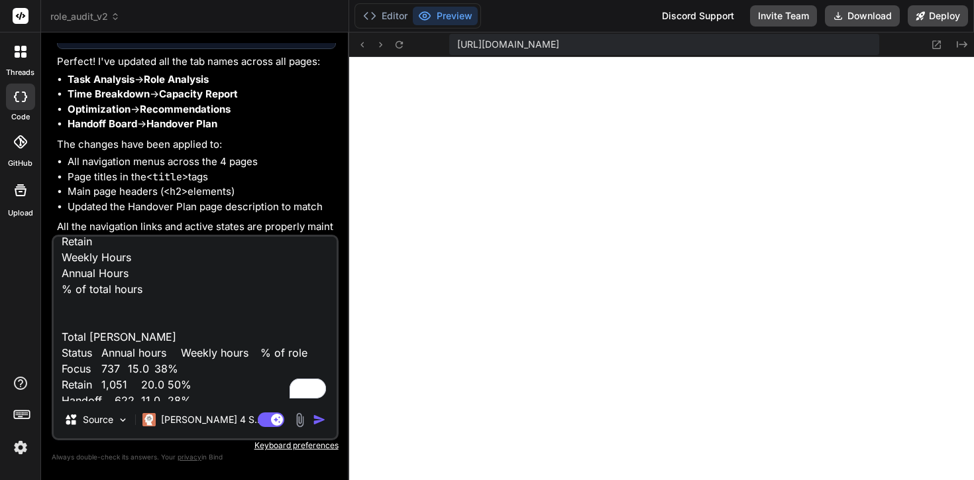
paste textarea "Focus Weekly Hours Annual Hours % of total hours"
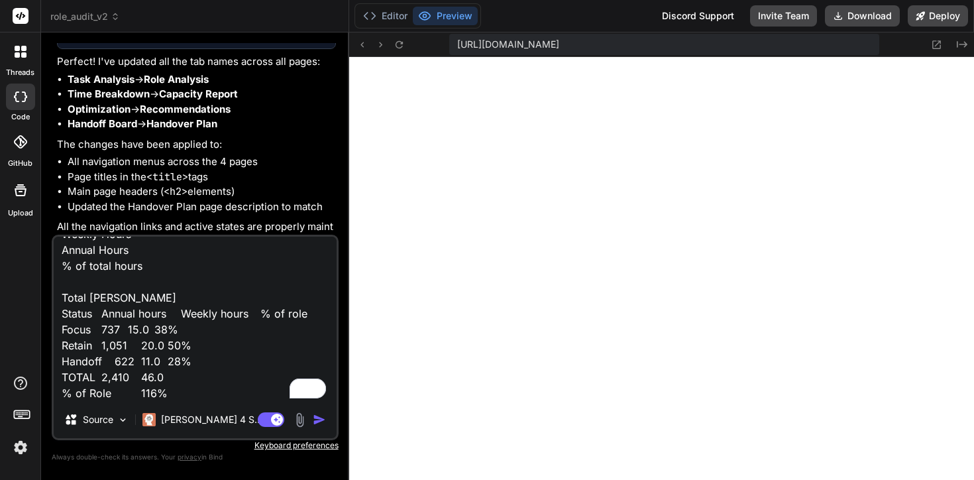
drag, startPoint x: 72, startPoint y: 385, endPoint x: 95, endPoint y: 465, distance: 83.4
click at [95, 465] on div "You Create the ability to add up to seven stages. Have them always fit onto a s…" at bounding box center [195, 261] width 287 height 436
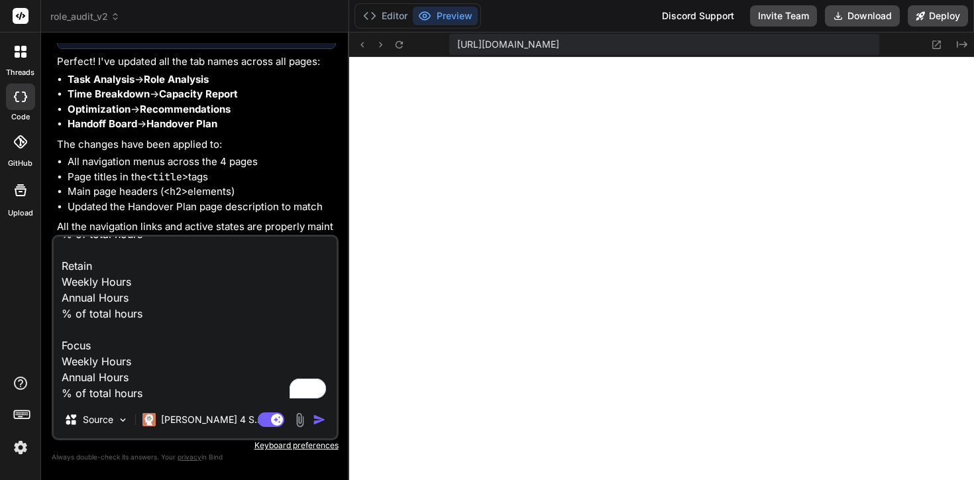
click at [76, 332] on textarea "Update the capacity report tab so it reports the following Total Hours Weekly A…" at bounding box center [195, 318] width 283 height 164
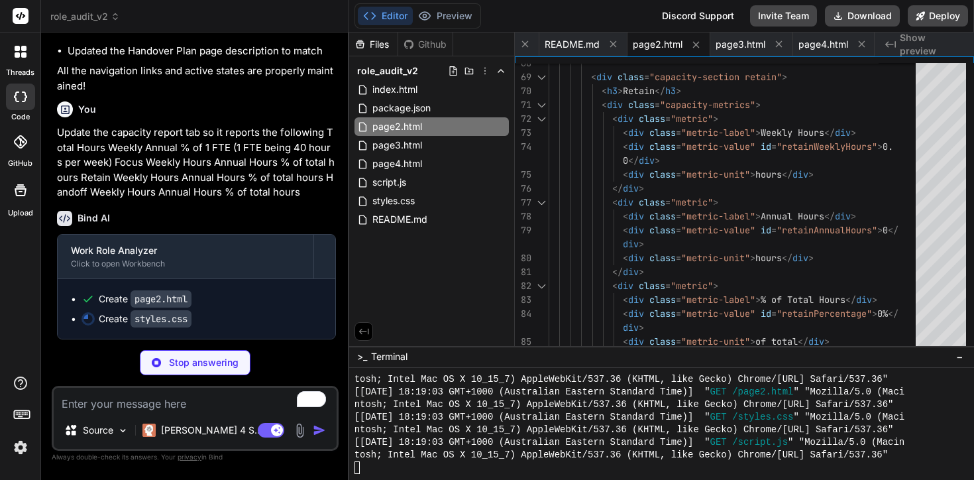
scroll to position [0, 134]
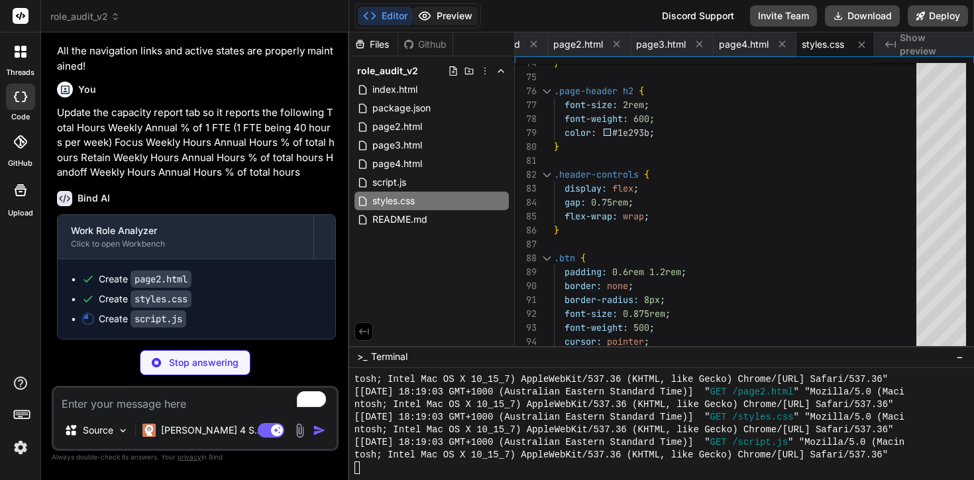
click at [452, 19] on button "Preview" at bounding box center [445, 16] width 65 height 19
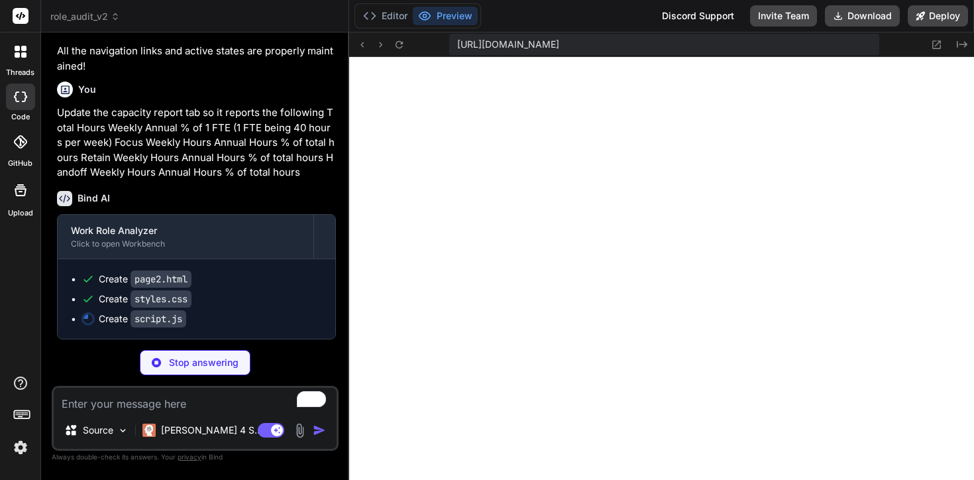
scroll to position [2014, 0]
click at [937, 46] on icon at bounding box center [936, 44] width 11 height 11
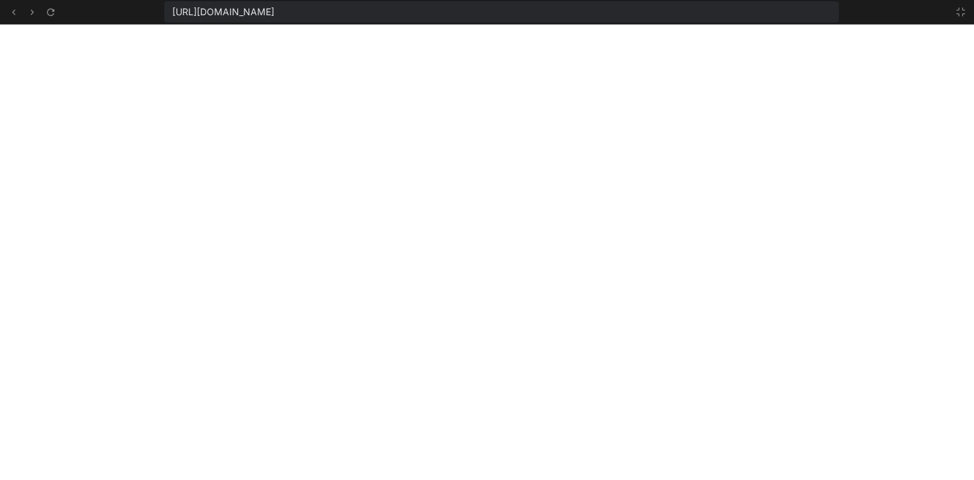
scroll to position [2253, 0]
click at [963, 15] on icon at bounding box center [960, 12] width 11 height 11
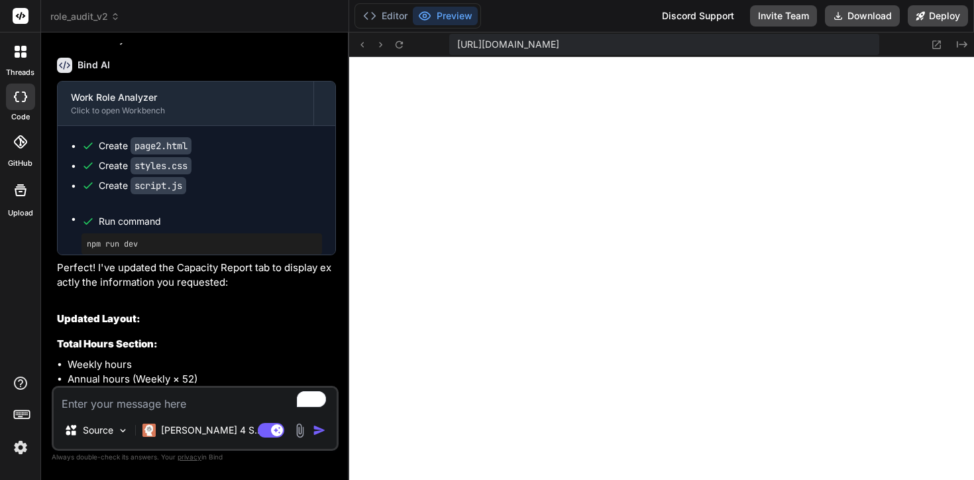
scroll to position [3285, 0]
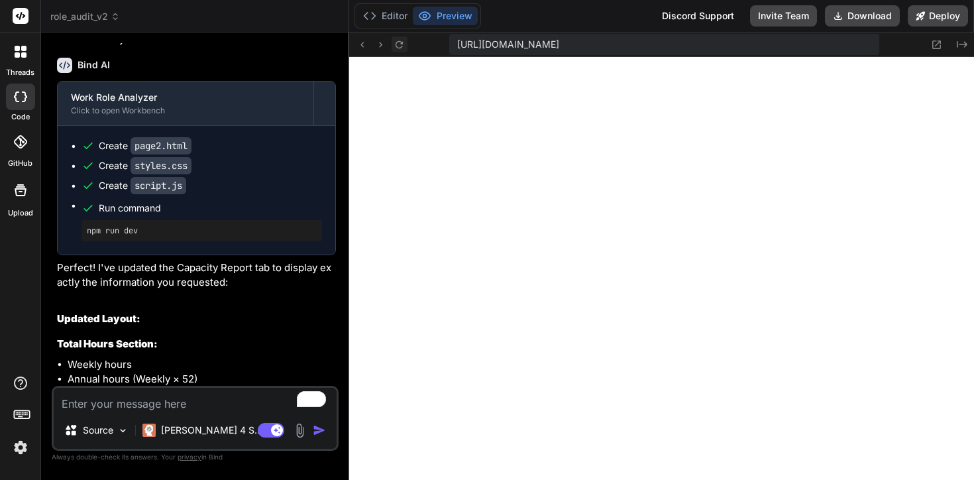
click at [401, 46] on icon at bounding box center [398, 43] width 7 height 7
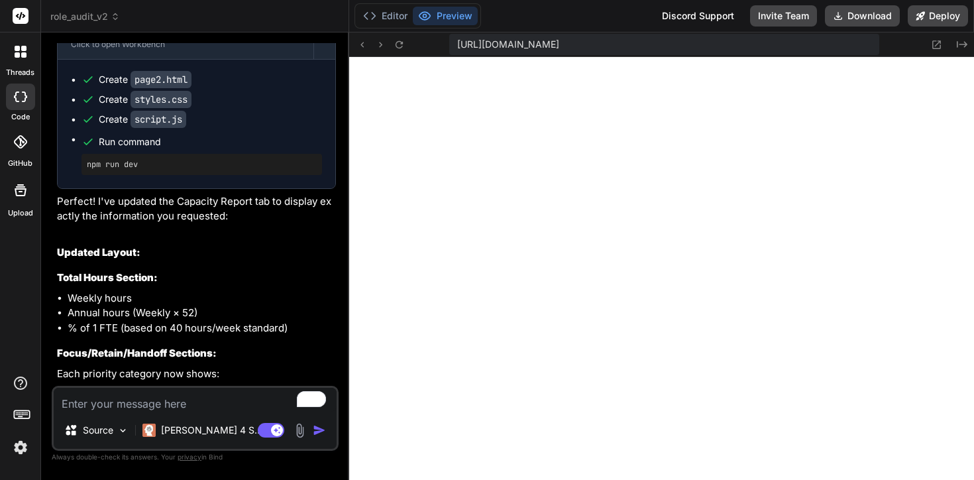
scroll to position [5340, 0]
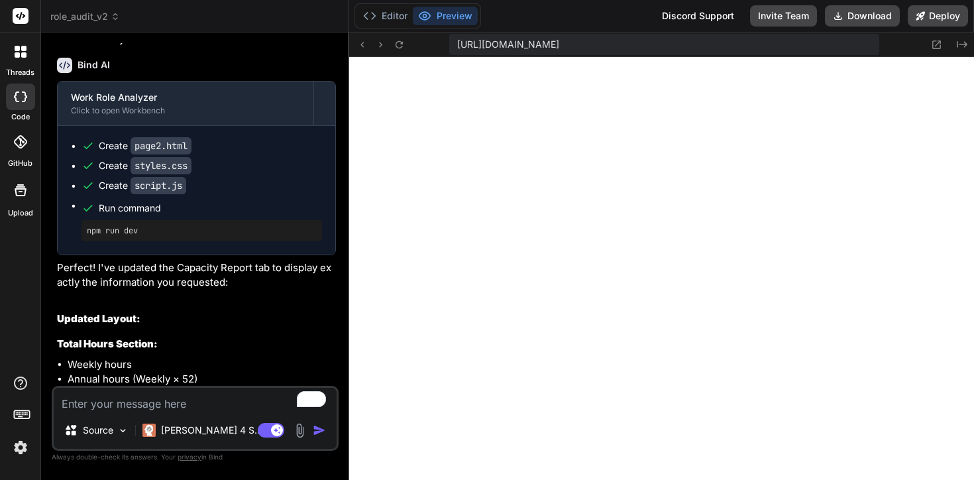
click at [193, 399] on textarea "To enrich screen reader interactions, please activate Accessibility in Grammarl…" at bounding box center [195, 399] width 283 height 24
click at [874, 17] on button "Download" at bounding box center [862, 15] width 75 height 21
click at [319, 432] on img "button" at bounding box center [319, 429] width 13 height 13
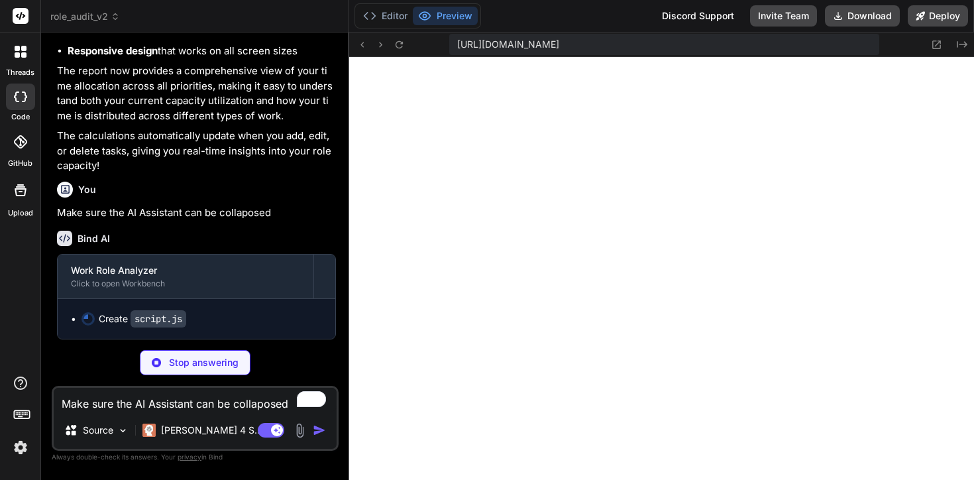
scroll to position [3939, 0]
click at [935, 44] on icon at bounding box center [936, 44] width 11 height 11
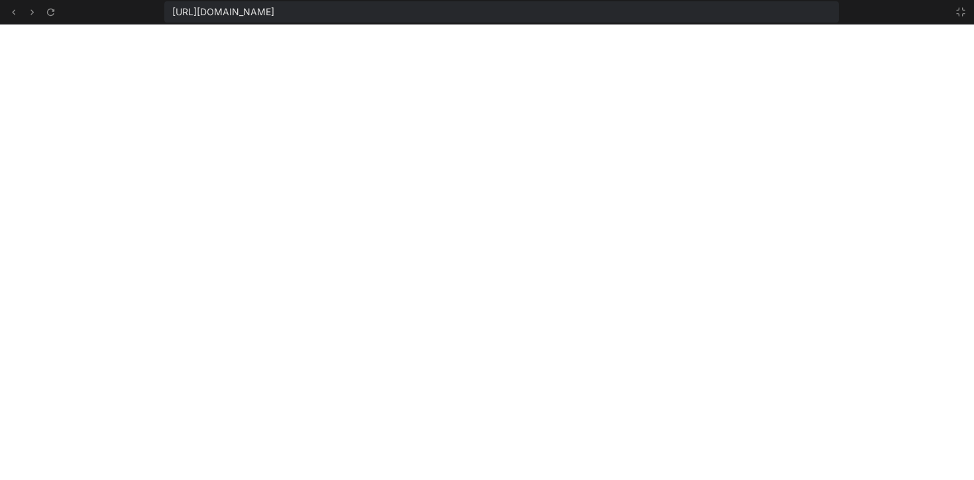
scroll to position [4178, 0]
click at [959, 13] on icon at bounding box center [960, 12] width 11 height 11
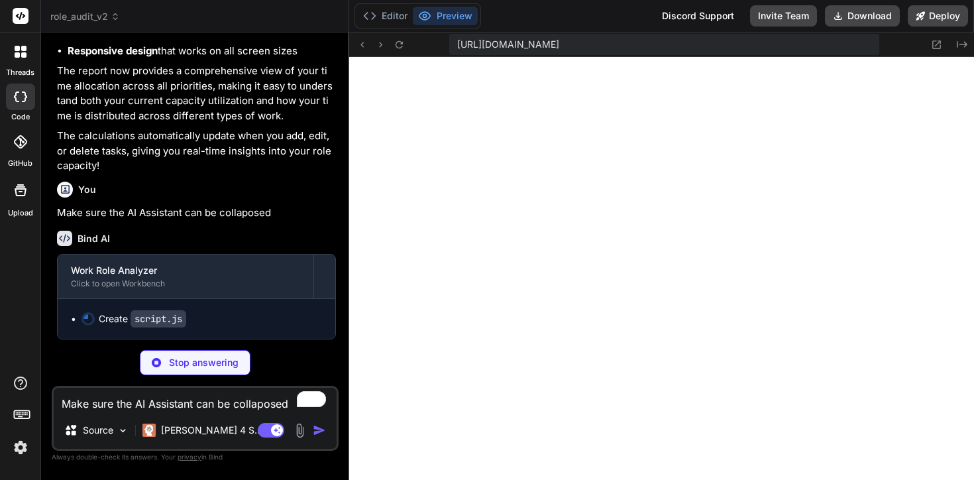
scroll to position [4417, 0]
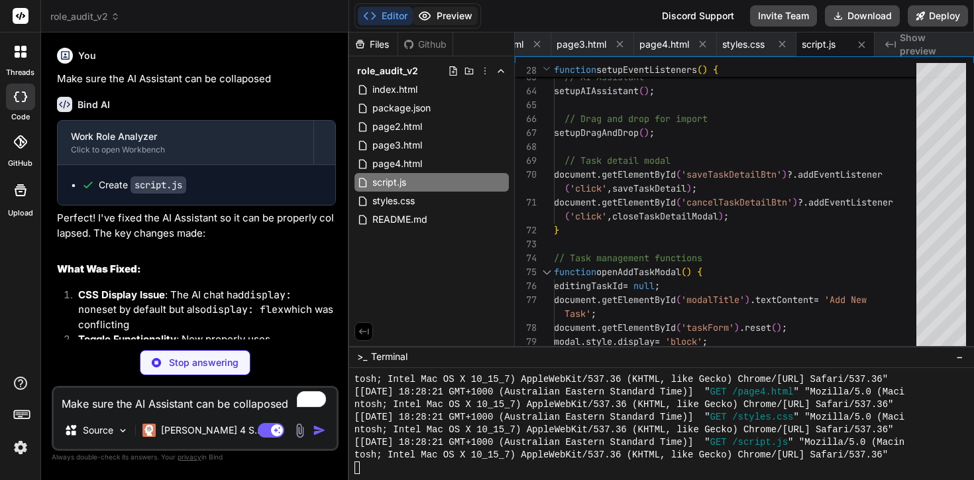
click at [455, 13] on button "Preview" at bounding box center [445, 16] width 65 height 19
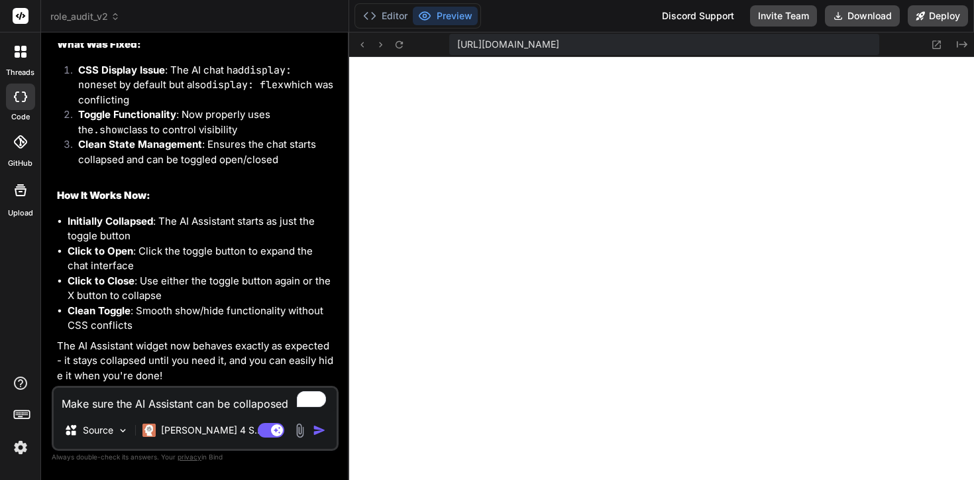
scroll to position [6378, 0]
click at [401, 46] on icon at bounding box center [398, 43] width 7 height 7
click at [393, 44] on icon at bounding box center [398, 44] width 11 height 11
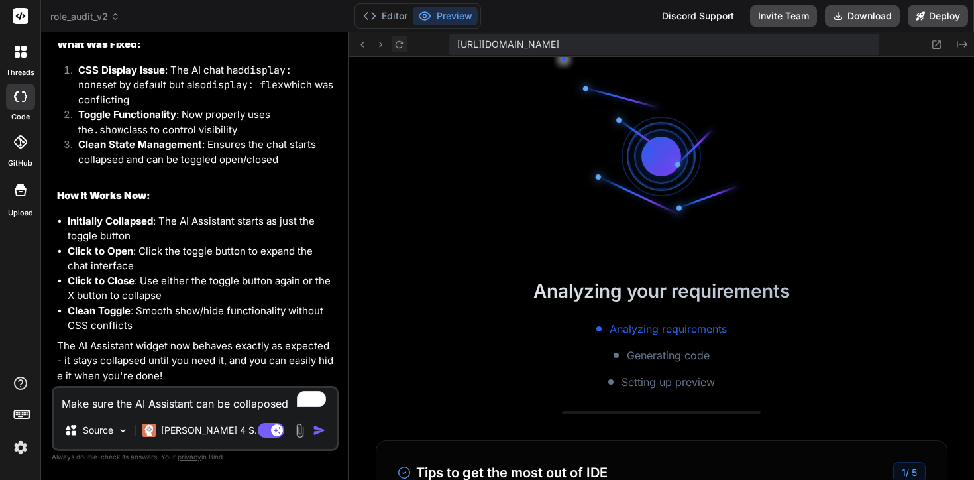
scroll to position [4744, 0]
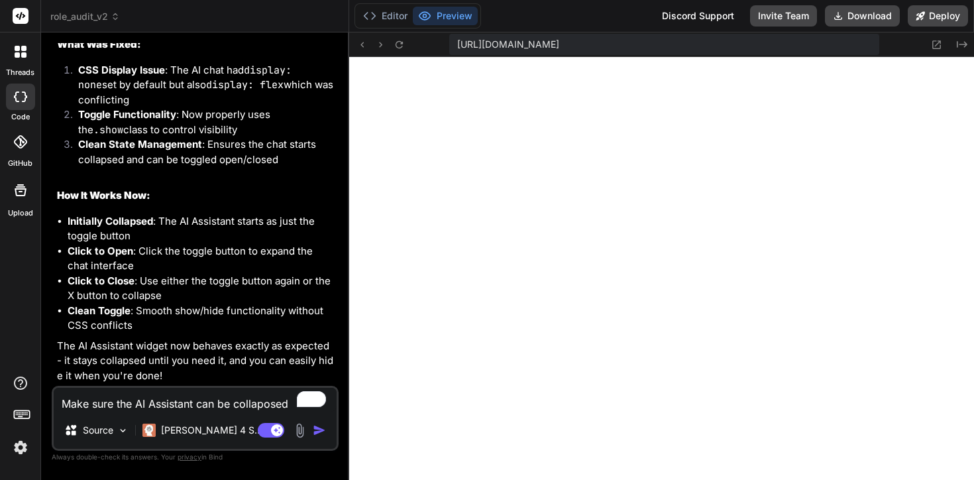
click at [936, 53] on div "[URL][DOMAIN_NAME] Created with Pixso." at bounding box center [661, 44] width 625 height 25
click at [936, 36] on div "[URL][DOMAIN_NAME] Created with Pixso." at bounding box center [661, 44] width 625 height 25
click at [935, 42] on icon at bounding box center [936, 44] width 11 height 11
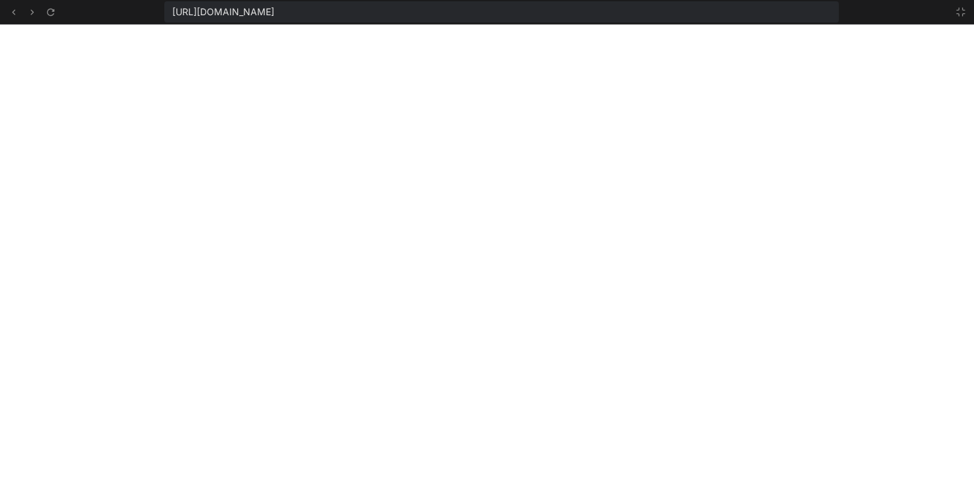
scroll to position [4832, 0]
click at [963, 16] on icon at bounding box center [960, 12] width 11 height 11
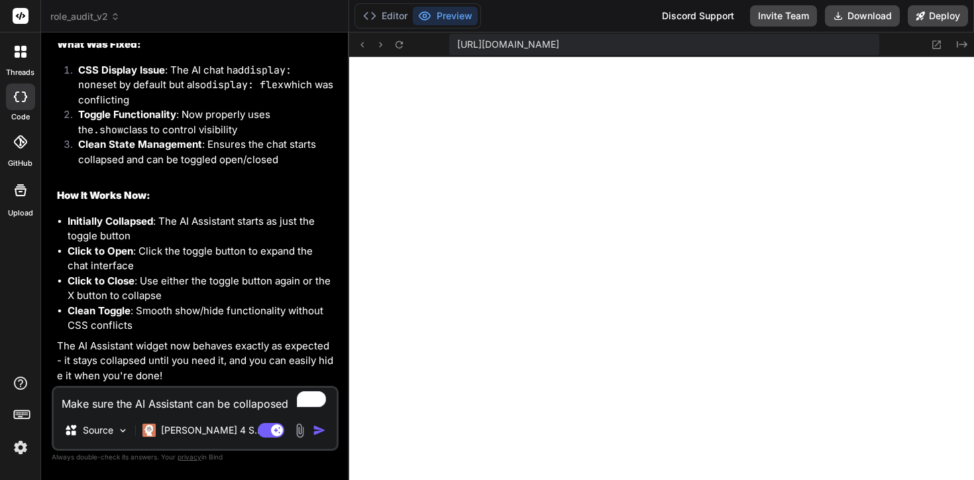
scroll to position [4921, 0]
click at [399, 46] on icon at bounding box center [398, 44] width 11 height 11
click at [193, 395] on textarea "Make sure the AI Assistant can be collaposed" at bounding box center [195, 399] width 283 height 24
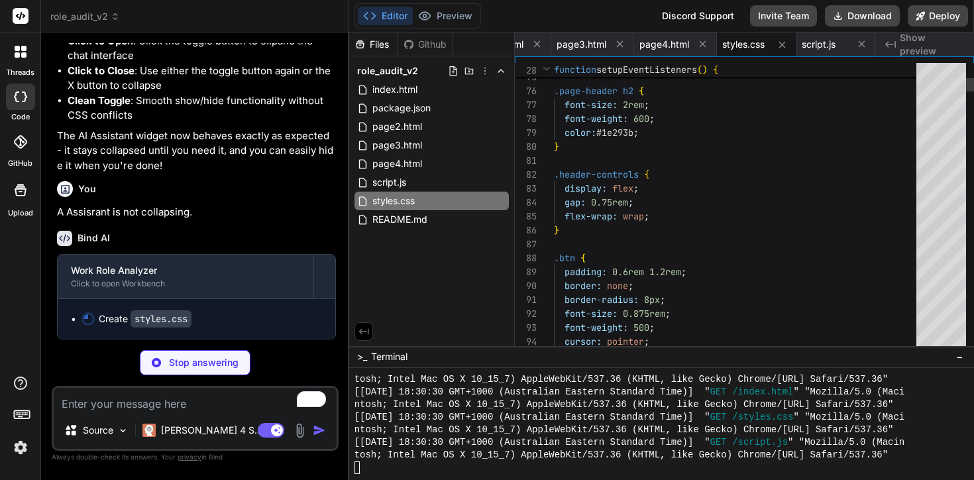
scroll to position [70, 0]
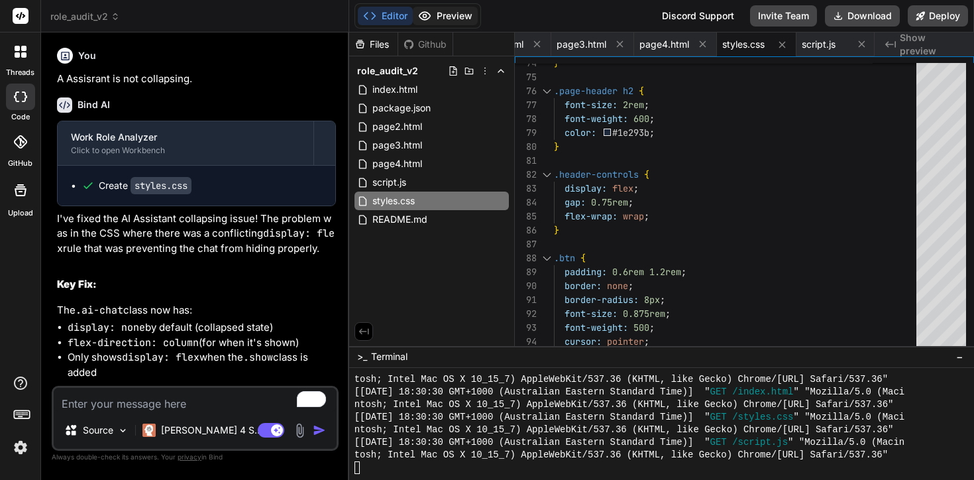
click at [448, 23] on button "Preview" at bounding box center [445, 16] width 65 height 19
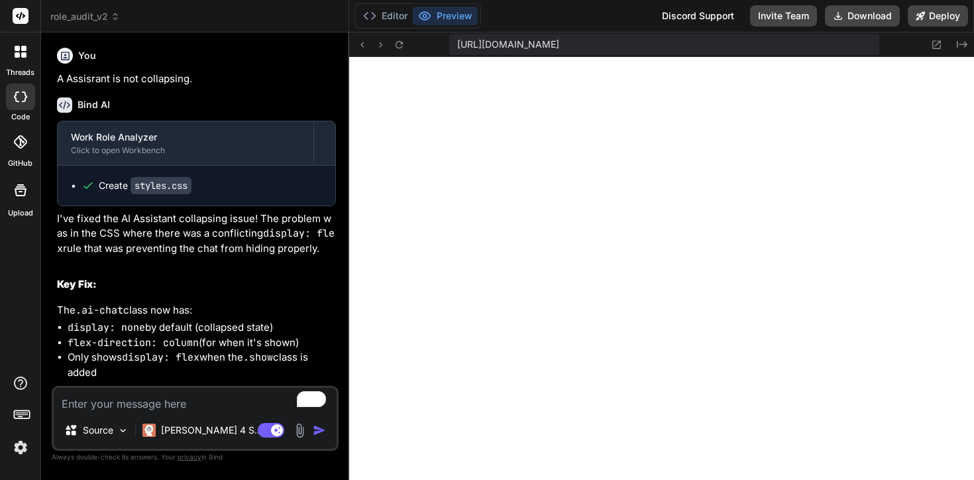
click at [409, 44] on div "[URL][DOMAIN_NAME] Created with Pixso." at bounding box center [661, 44] width 625 height 25
click at [401, 44] on icon at bounding box center [398, 44] width 11 height 11
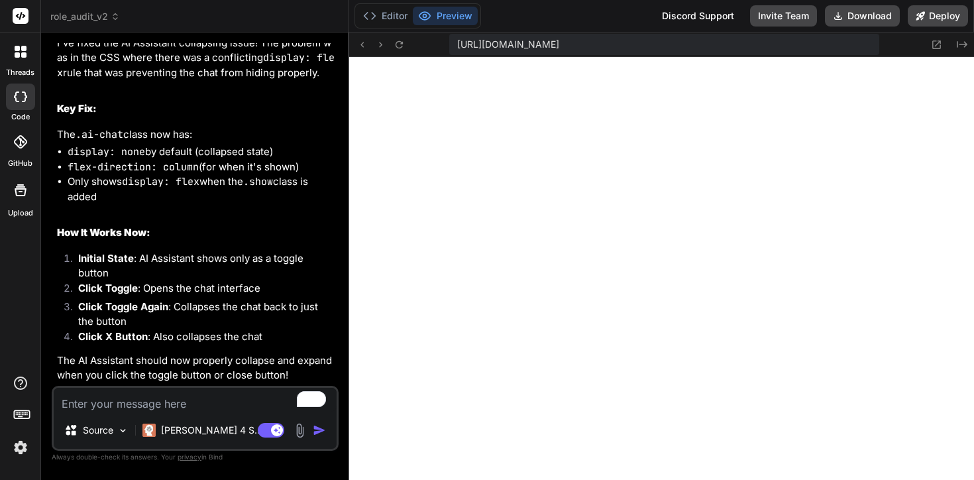
scroll to position [5701, 0]
click at [858, 19] on button "Download" at bounding box center [862, 15] width 75 height 21
